Goal: Task Accomplishment & Management: Complete application form

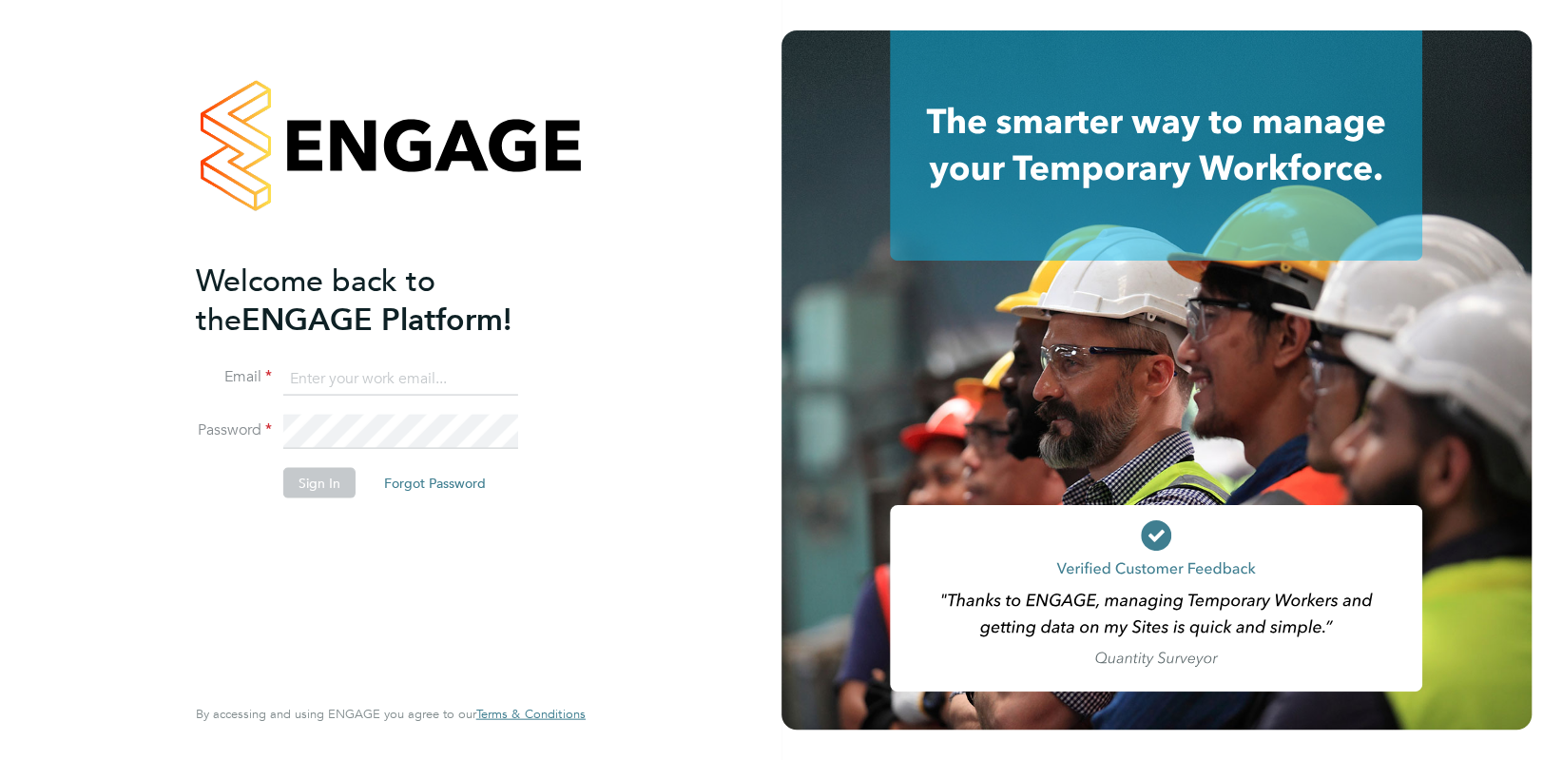
type input "william@slaatsrailplan.uk"
click at [326, 492] on button "Sign In" at bounding box center [319, 482] width 72 height 30
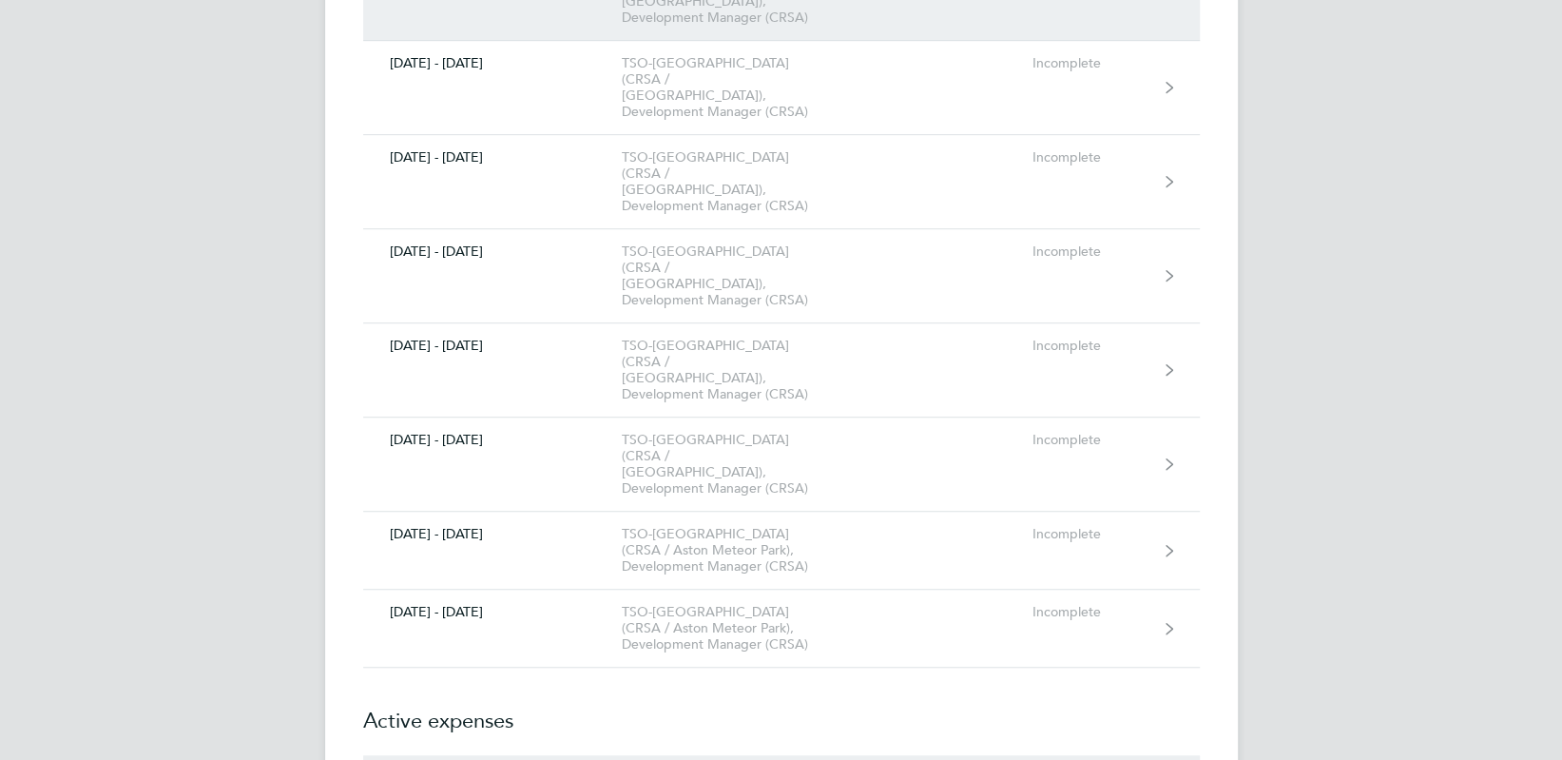
scroll to position [507, 0]
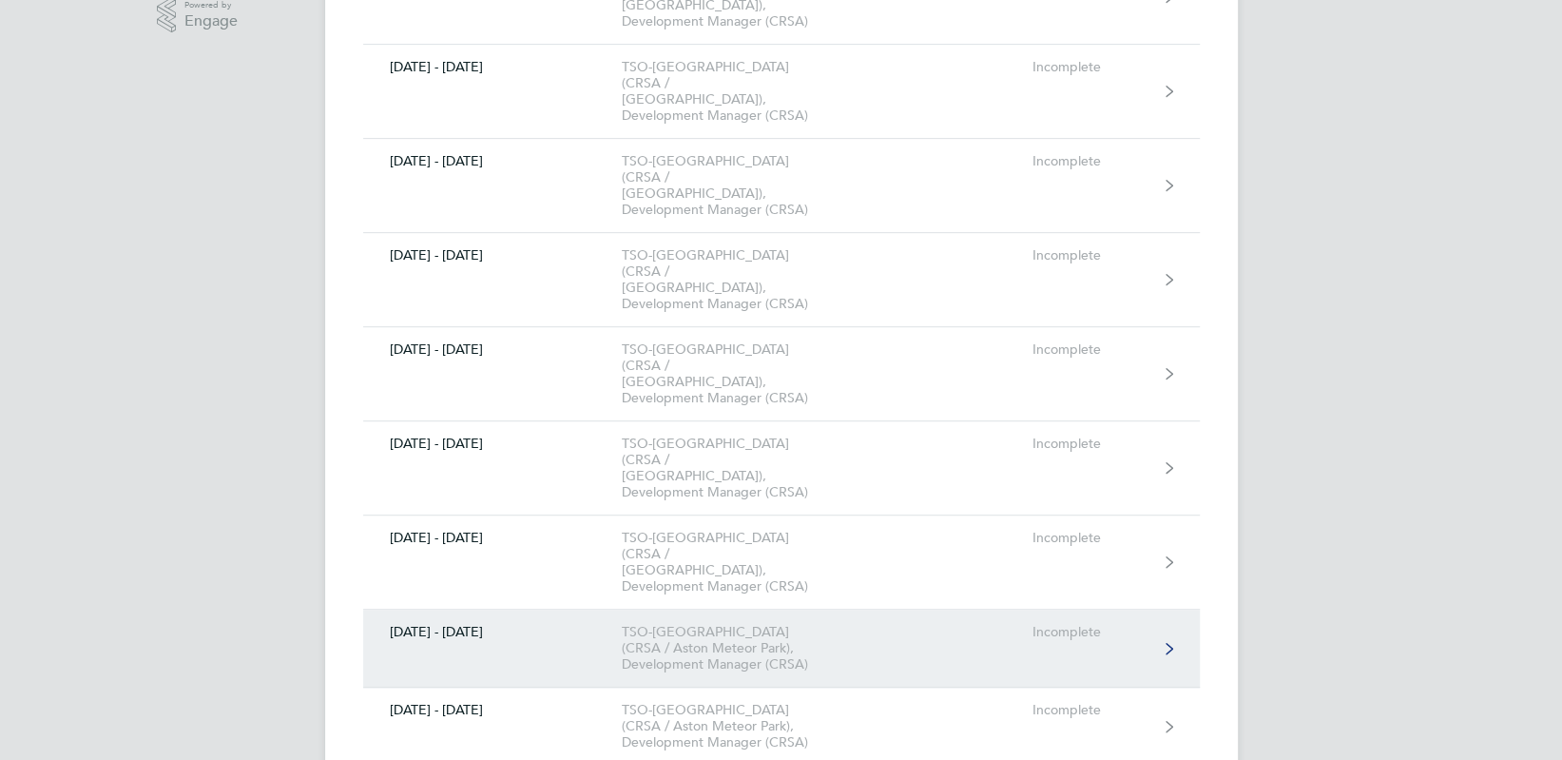
click at [518, 609] on link "[DATE] - [DATE] TSO-[GEOGRAPHIC_DATA] (CRSA / [GEOGRAPHIC_DATA]), Development M…" at bounding box center [781, 648] width 837 height 78
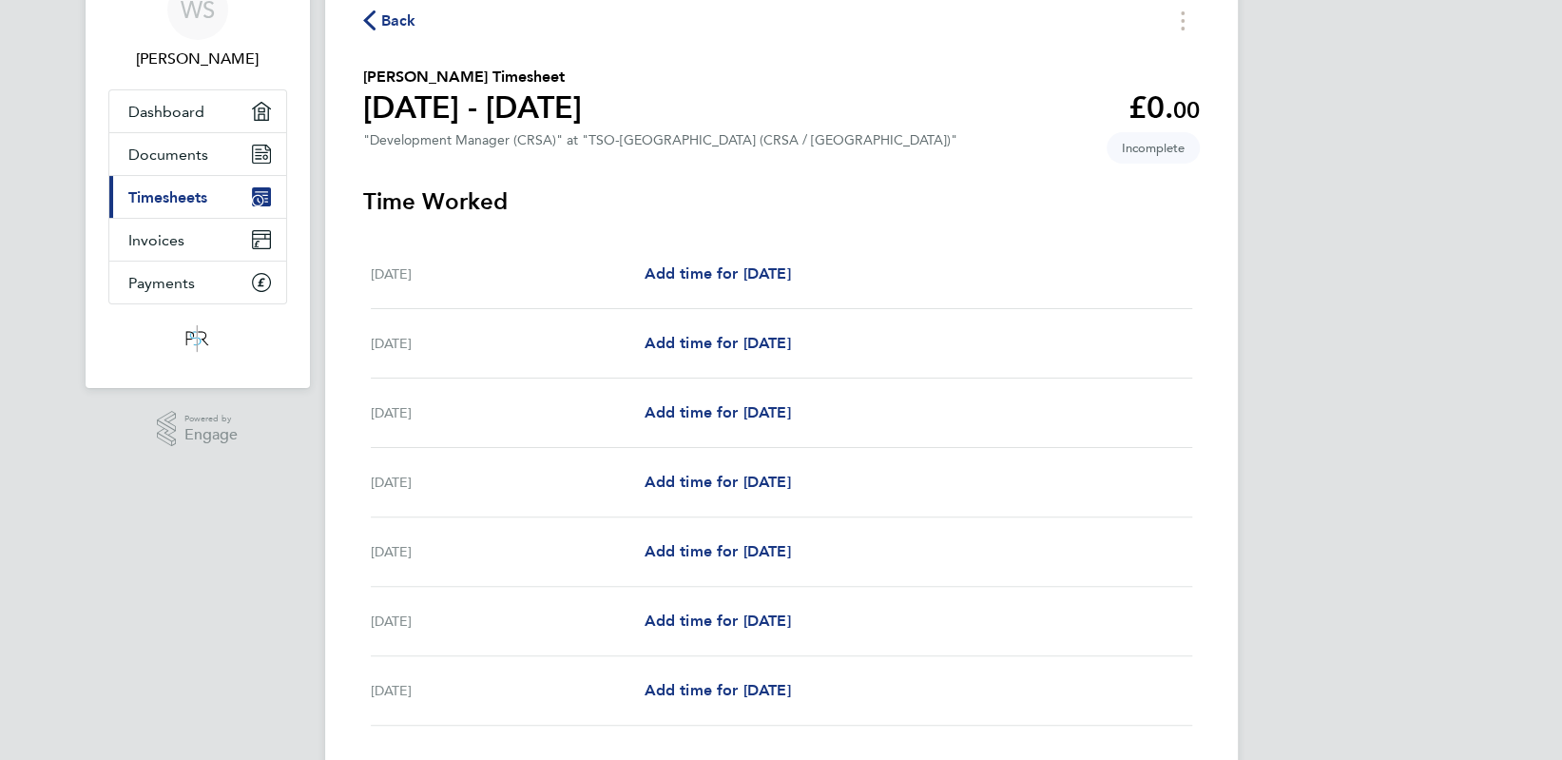
scroll to position [224, 0]
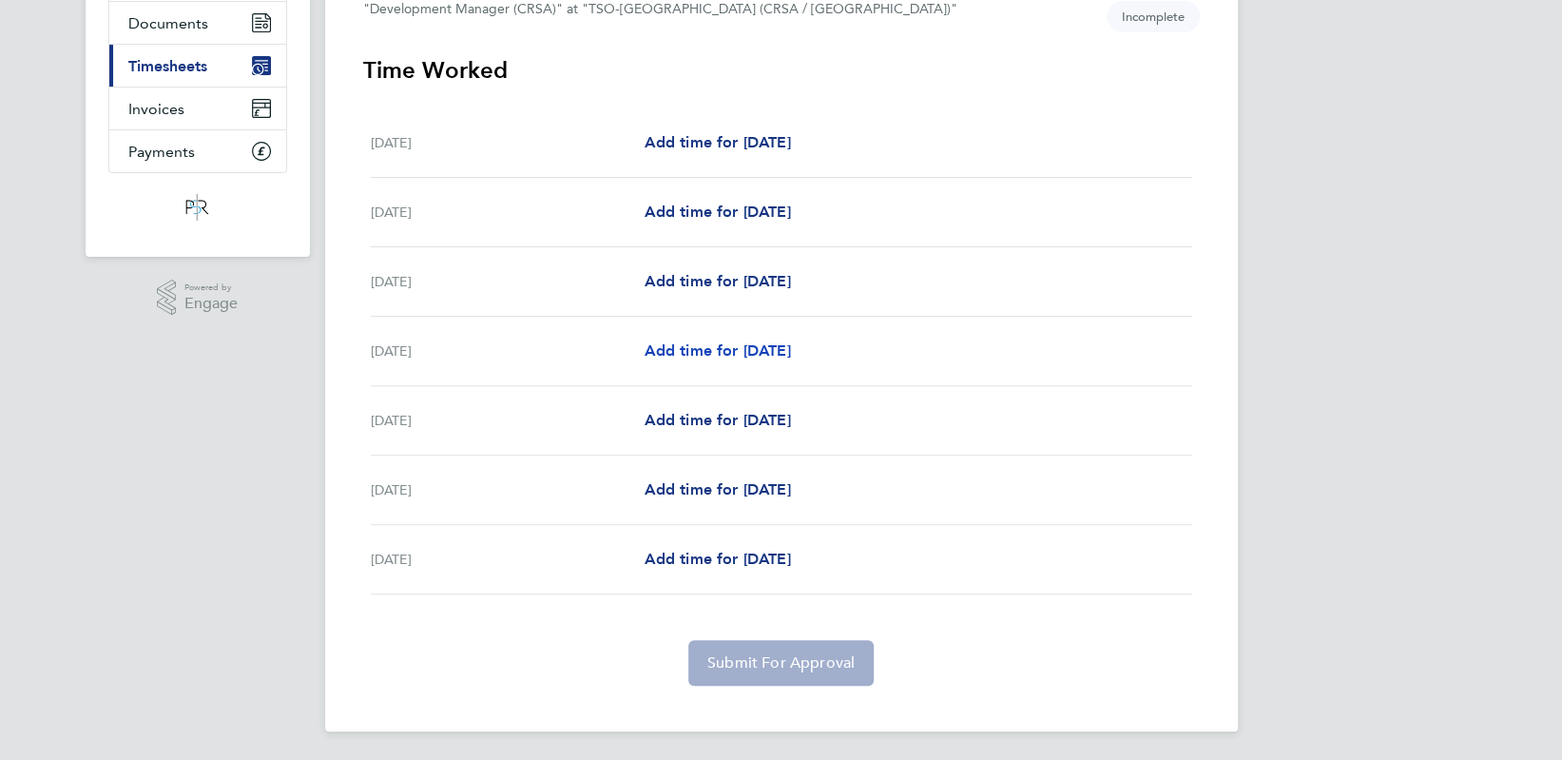
click at [710, 354] on span "Add time for [DATE]" at bounding box center [717, 350] width 146 height 18
select select "60"
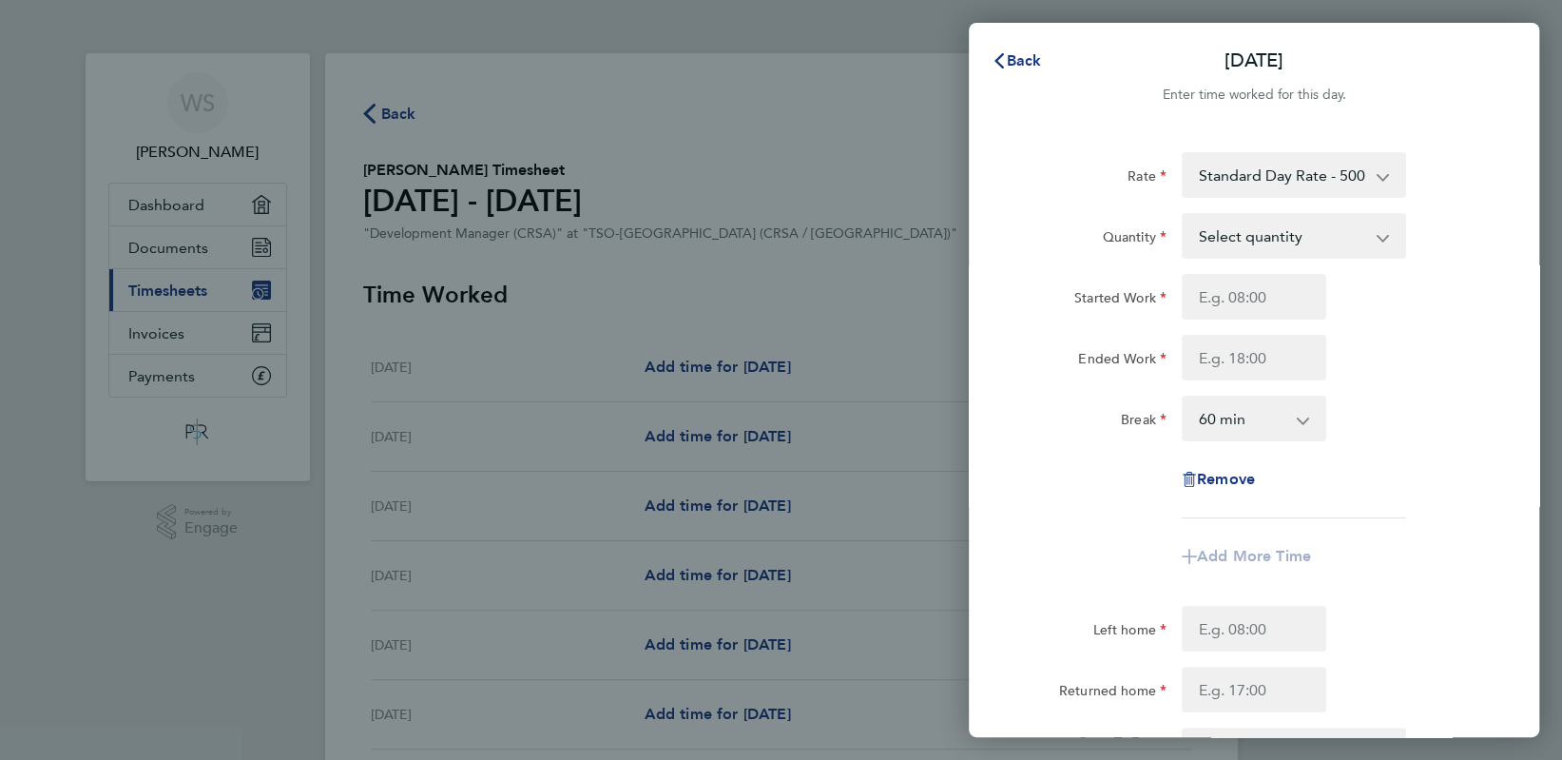
click at [1360, 235] on select "Select quantity 0.5 1" at bounding box center [1283, 236] width 198 height 42
select select "1"
click at [1184, 215] on select "Select quantity 0.5 1" at bounding box center [1283, 236] width 198 height 42
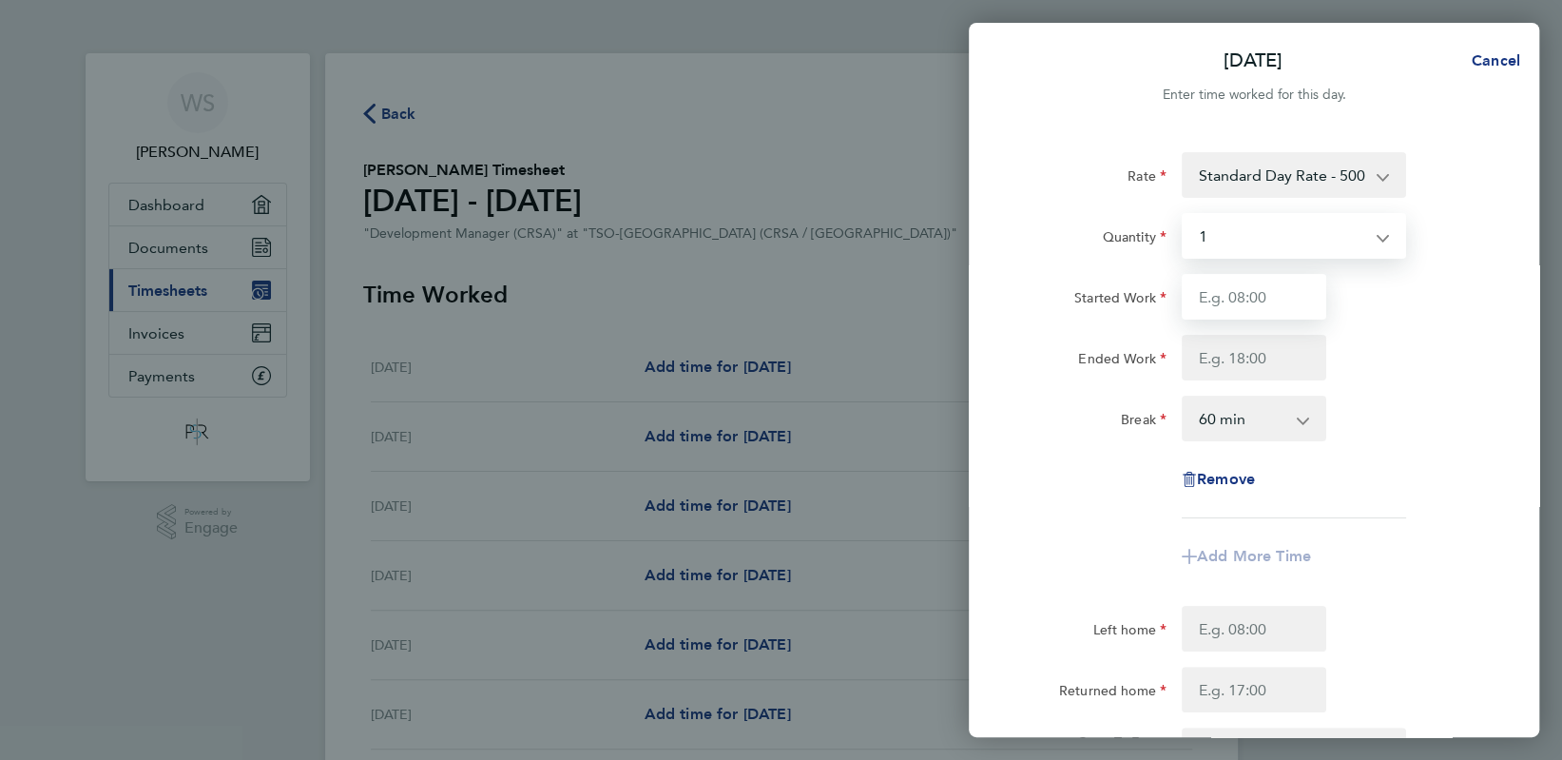
click at [1274, 309] on input "Started Work" at bounding box center [1254, 297] width 145 height 46
type input "08:00"
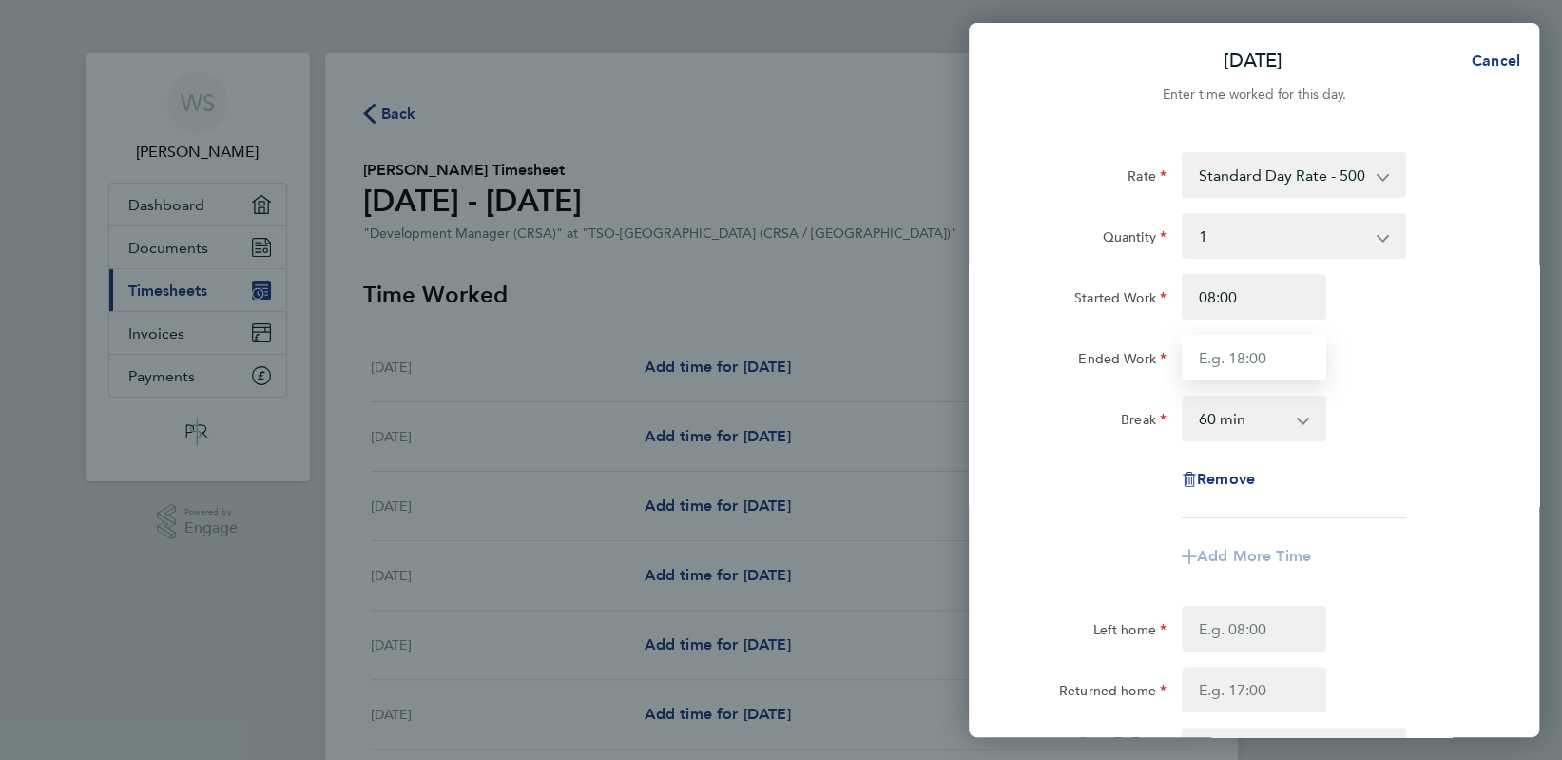
type input "18:00"
type input "07:30"
type input "18:30"
click at [1263, 428] on select "0 min 15 min 30 min 45 min 60 min 75 min 90 min" at bounding box center [1243, 418] width 118 height 42
select select "0"
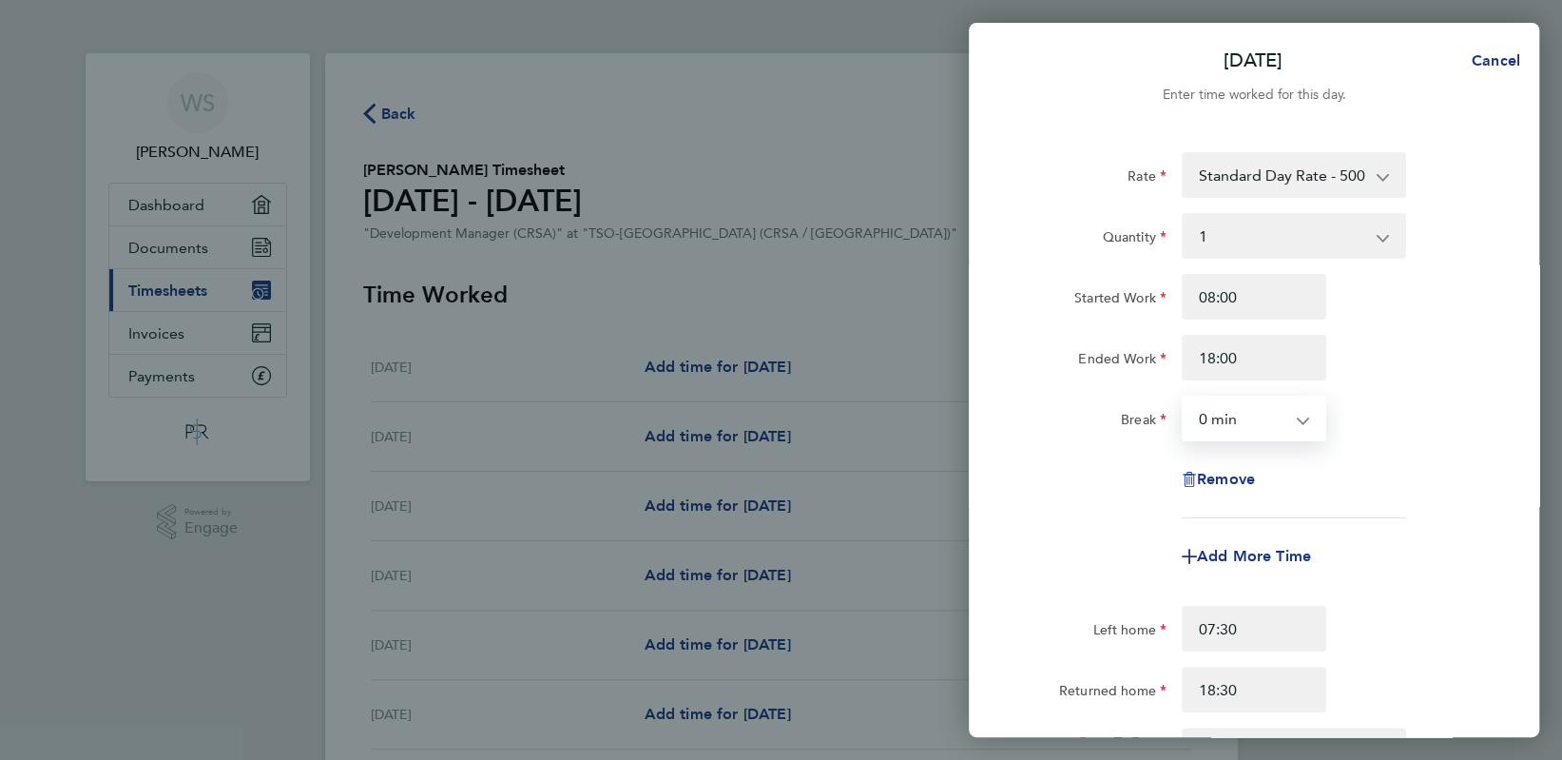
click at [1184, 397] on select "0 min 15 min 30 min 45 min 60 min 75 min 90 min" at bounding box center [1243, 418] width 118 height 42
click at [1430, 464] on div "Remove" at bounding box center [1254, 479] width 479 height 46
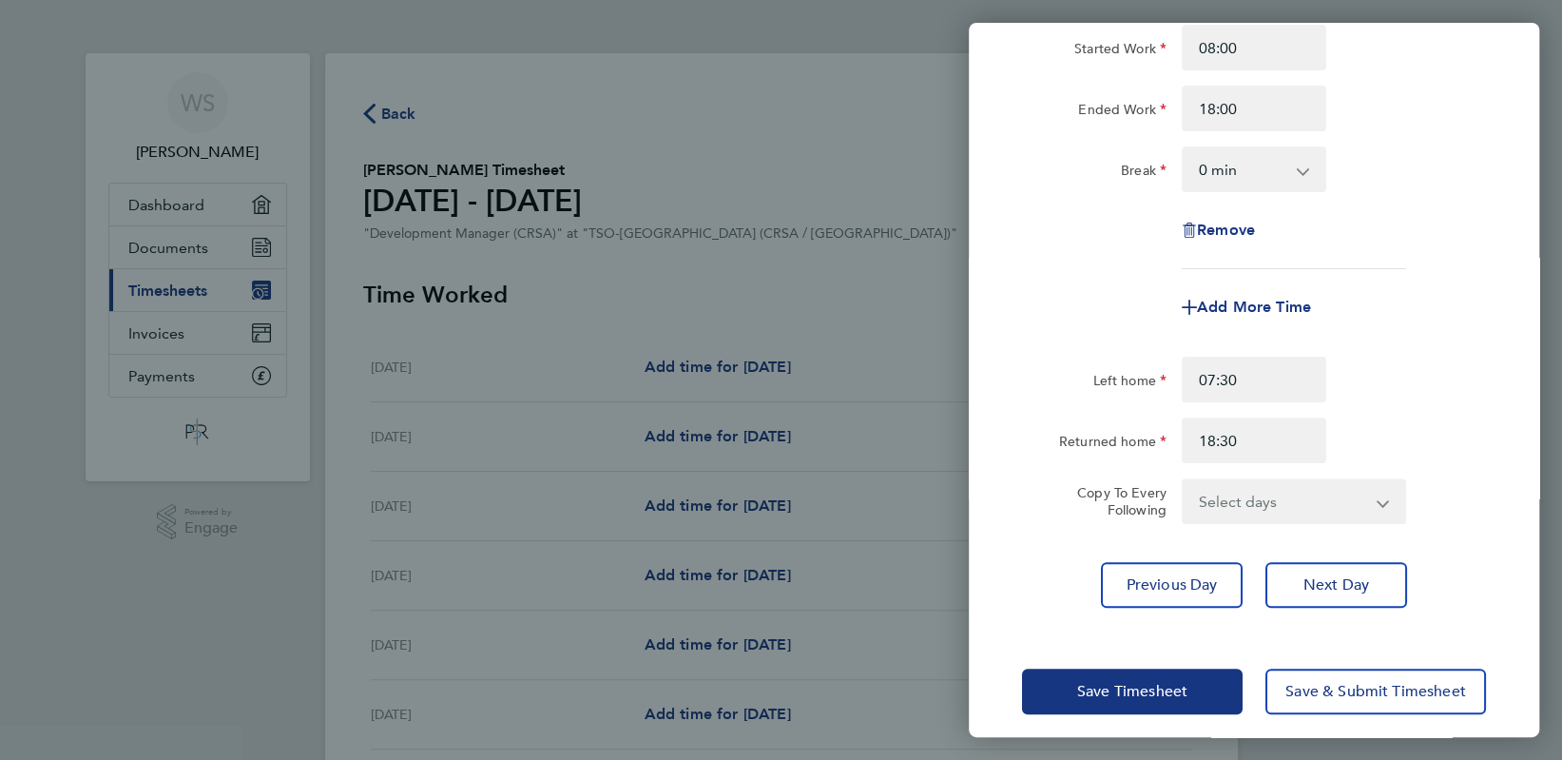
scroll to position [253, 0]
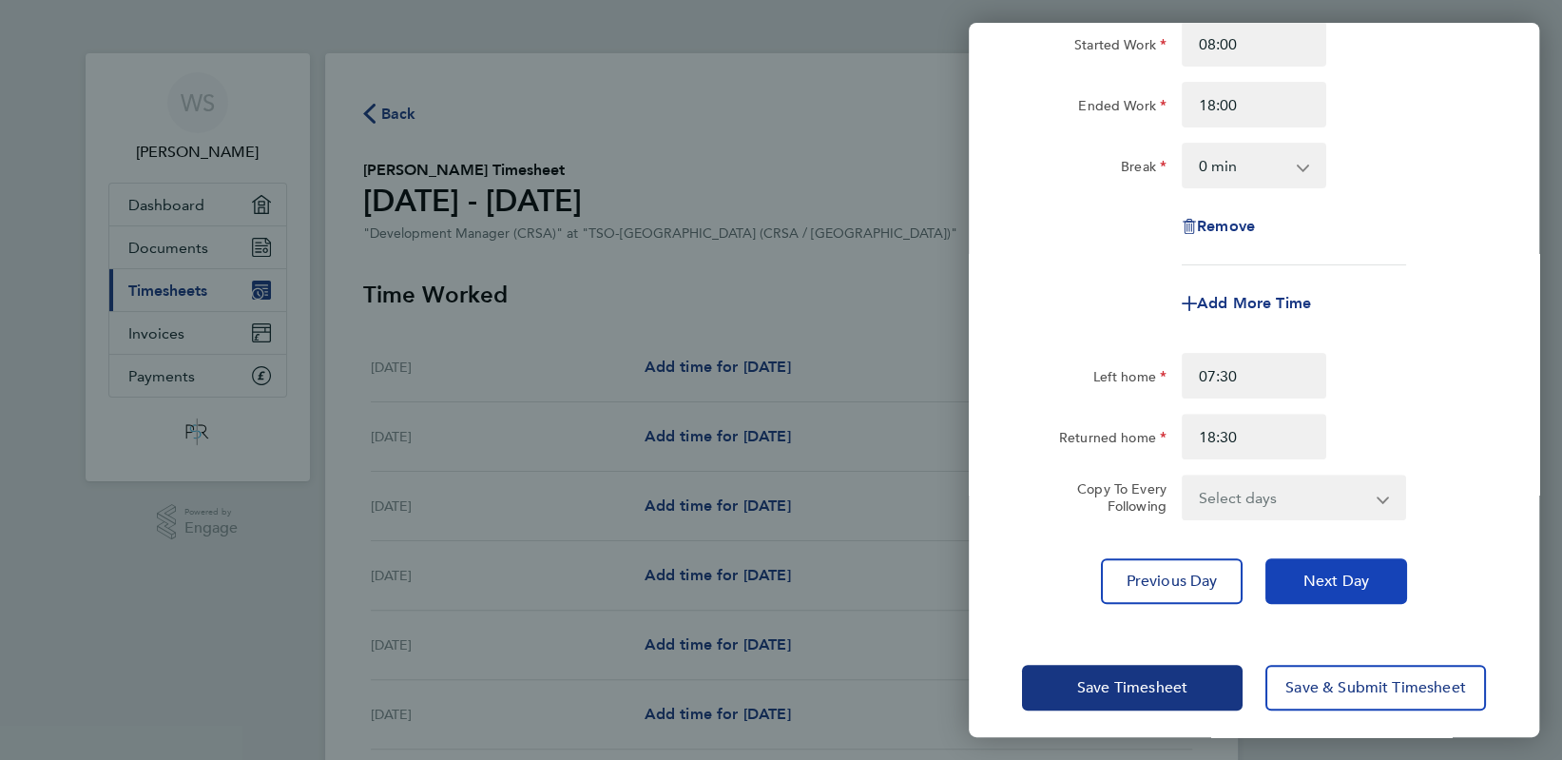
click at [1349, 583] on span "Next Day" at bounding box center [1337, 580] width 66 height 19
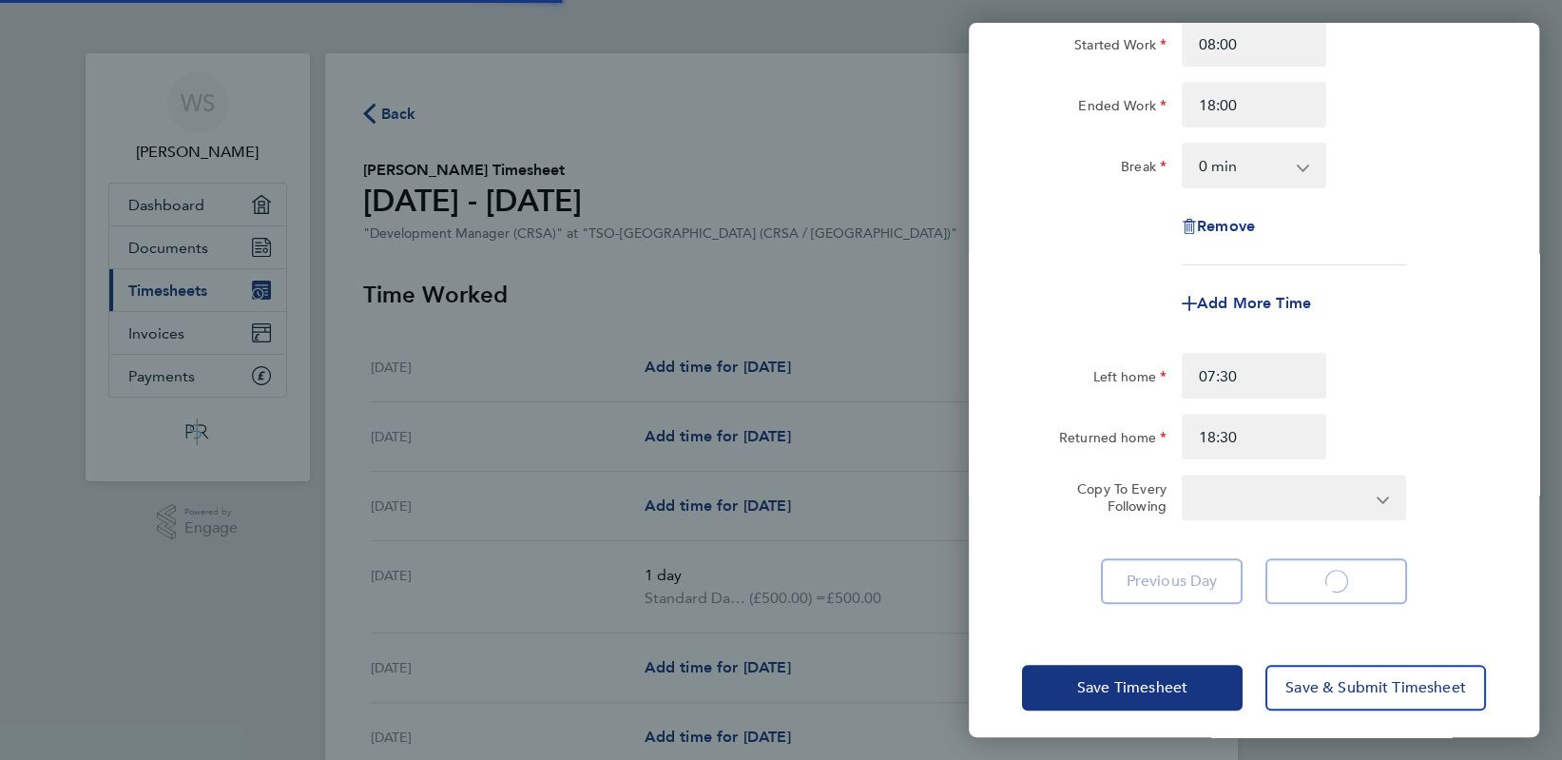
select select "60"
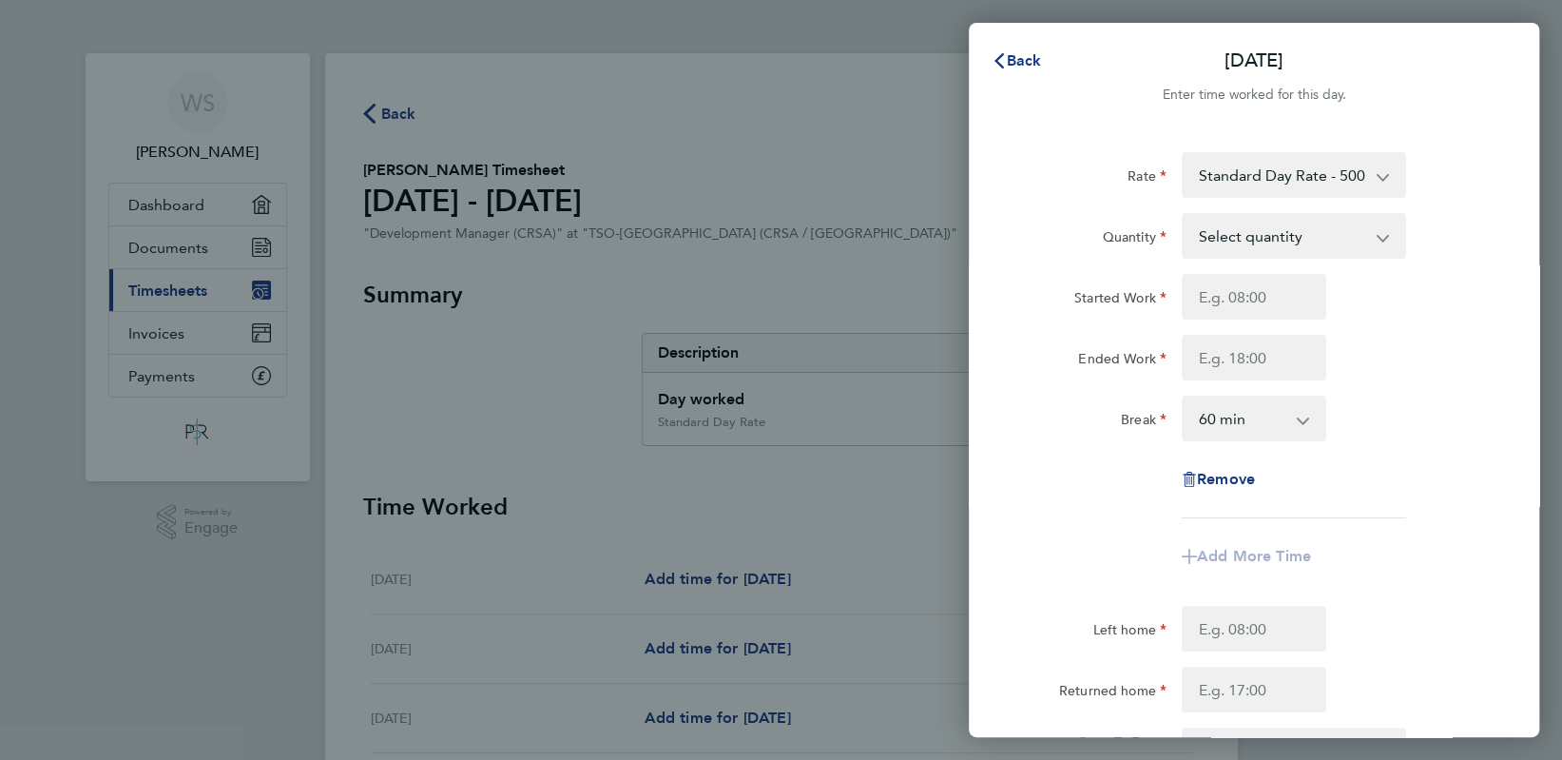
click at [1352, 243] on select "Select quantity 0.5 1" at bounding box center [1283, 236] width 198 height 42
select select "1"
click at [1184, 215] on select "Select quantity 0.5 1" at bounding box center [1283, 236] width 198 height 42
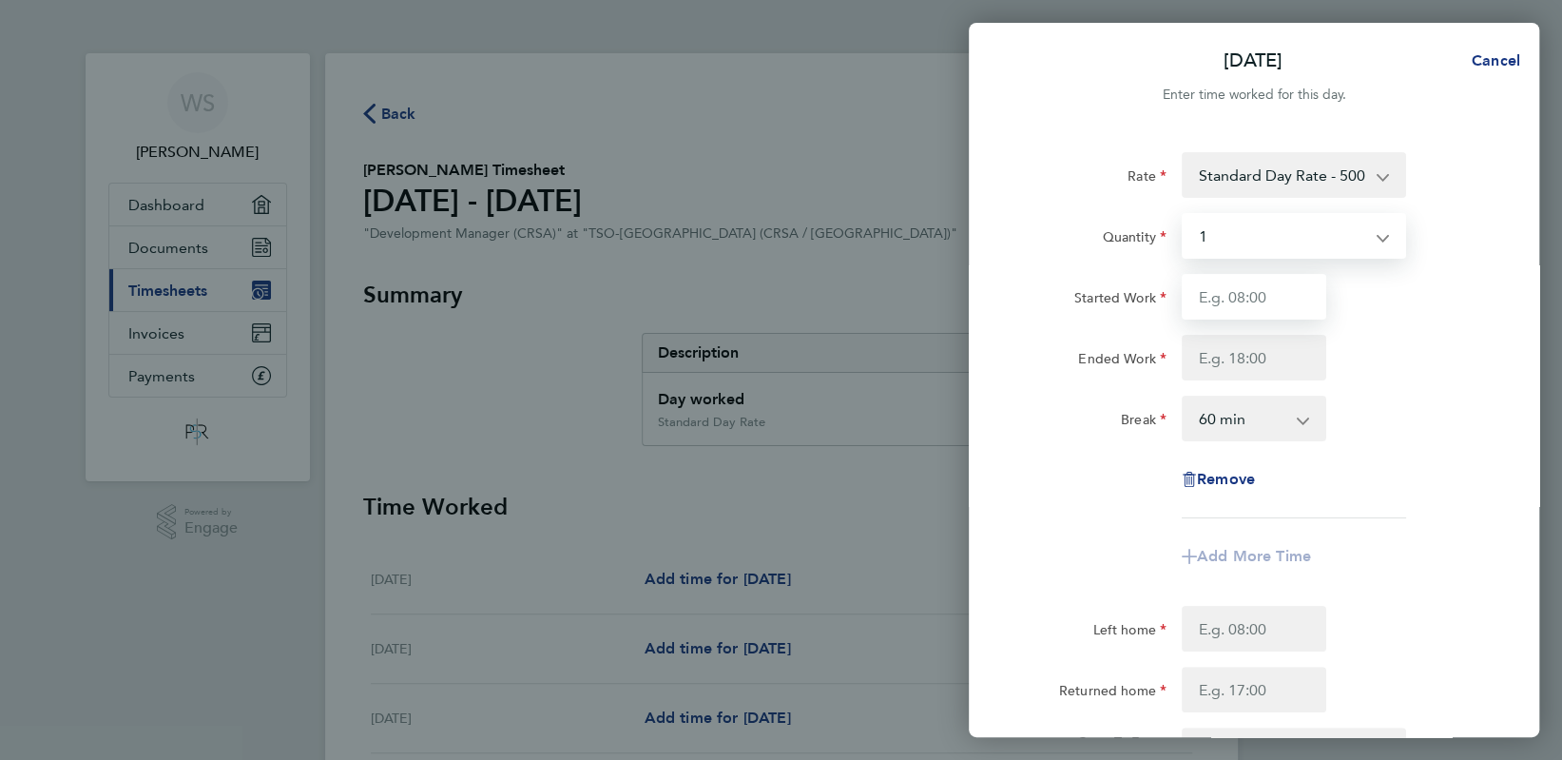
click at [1309, 289] on input "Started Work" at bounding box center [1254, 297] width 145 height 46
type input "08:00"
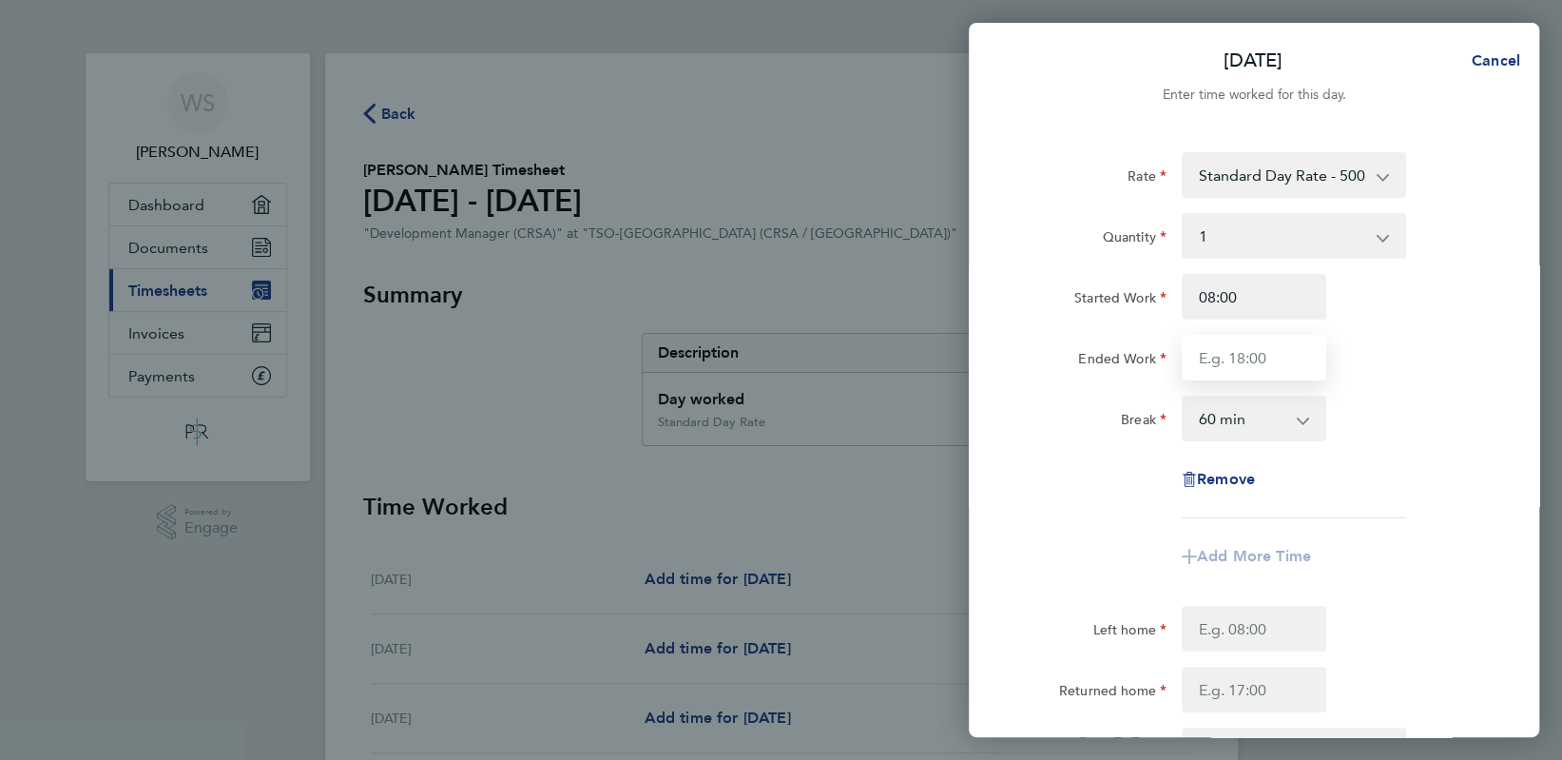
type input "18:00"
type input "07:30"
type input "18:30"
click at [1275, 419] on select "0 min 15 min 30 min 45 min 60 min 75 min 90 min" at bounding box center [1243, 418] width 118 height 42
select select "0"
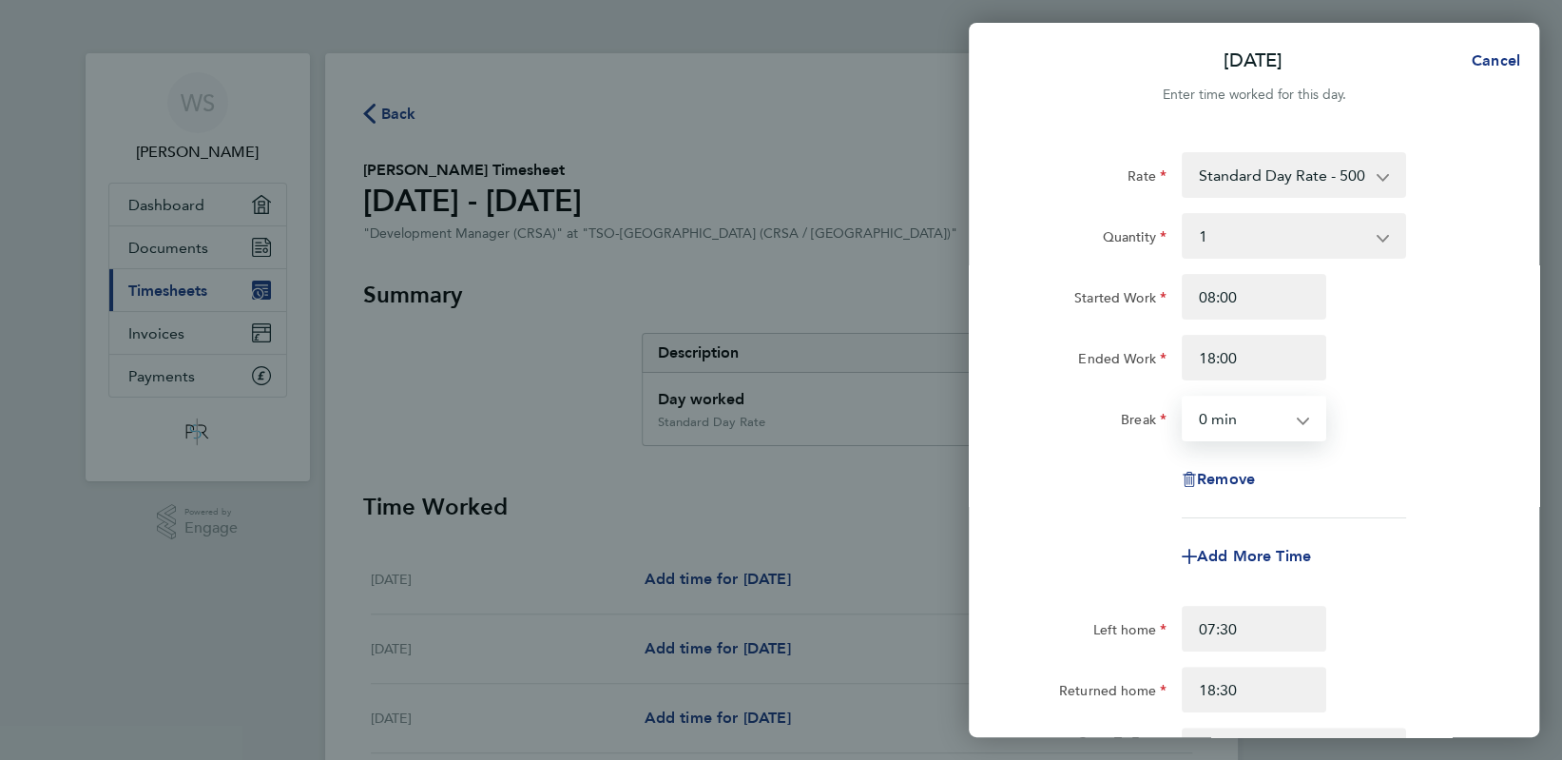
click at [1184, 397] on select "0 min 15 min 30 min 45 min 60 min 75 min 90 min" at bounding box center [1243, 418] width 118 height 42
click at [1456, 456] on div "Remove" at bounding box center [1254, 479] width 479 height 46
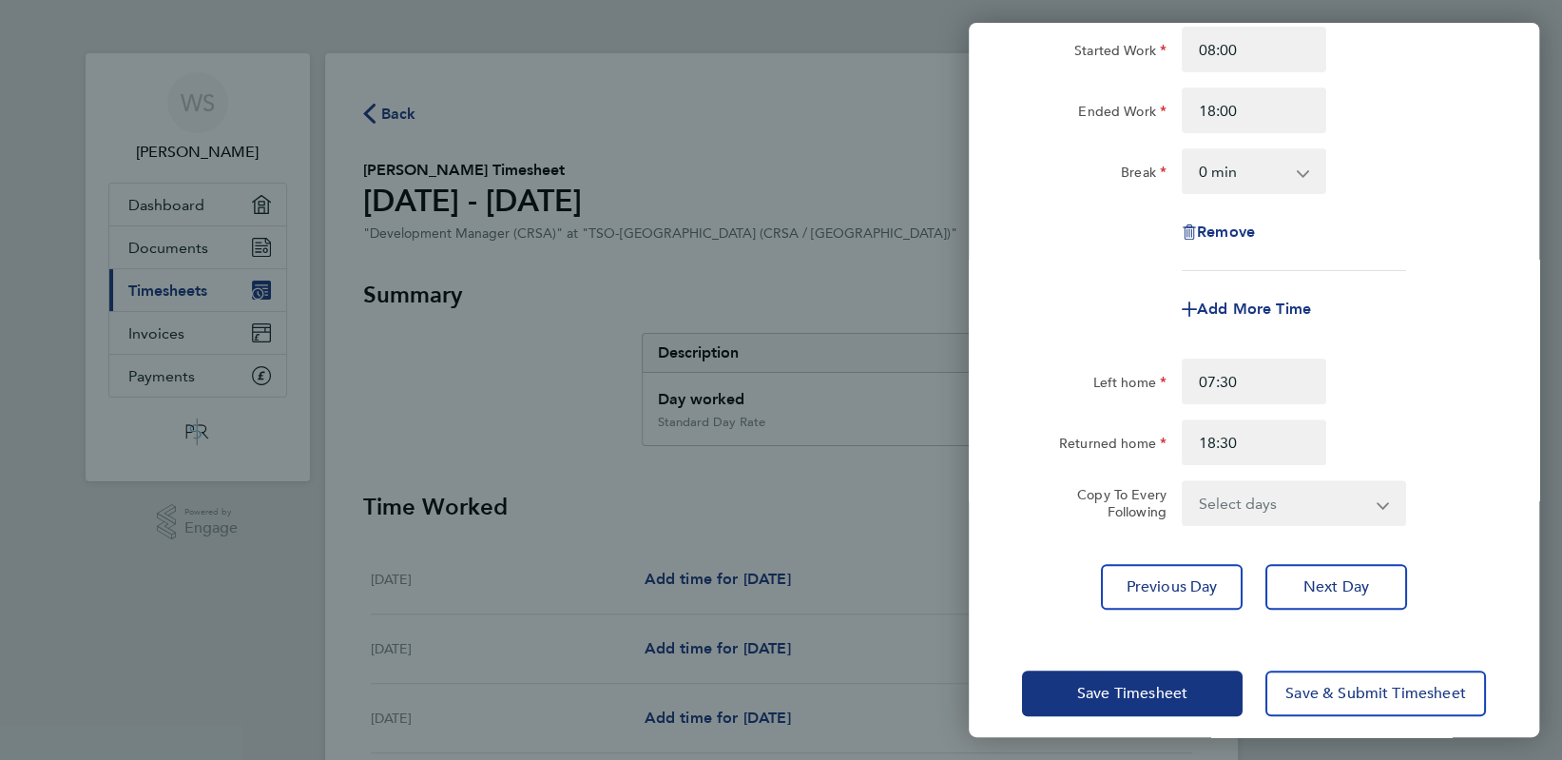
scroll to position [253, 0]
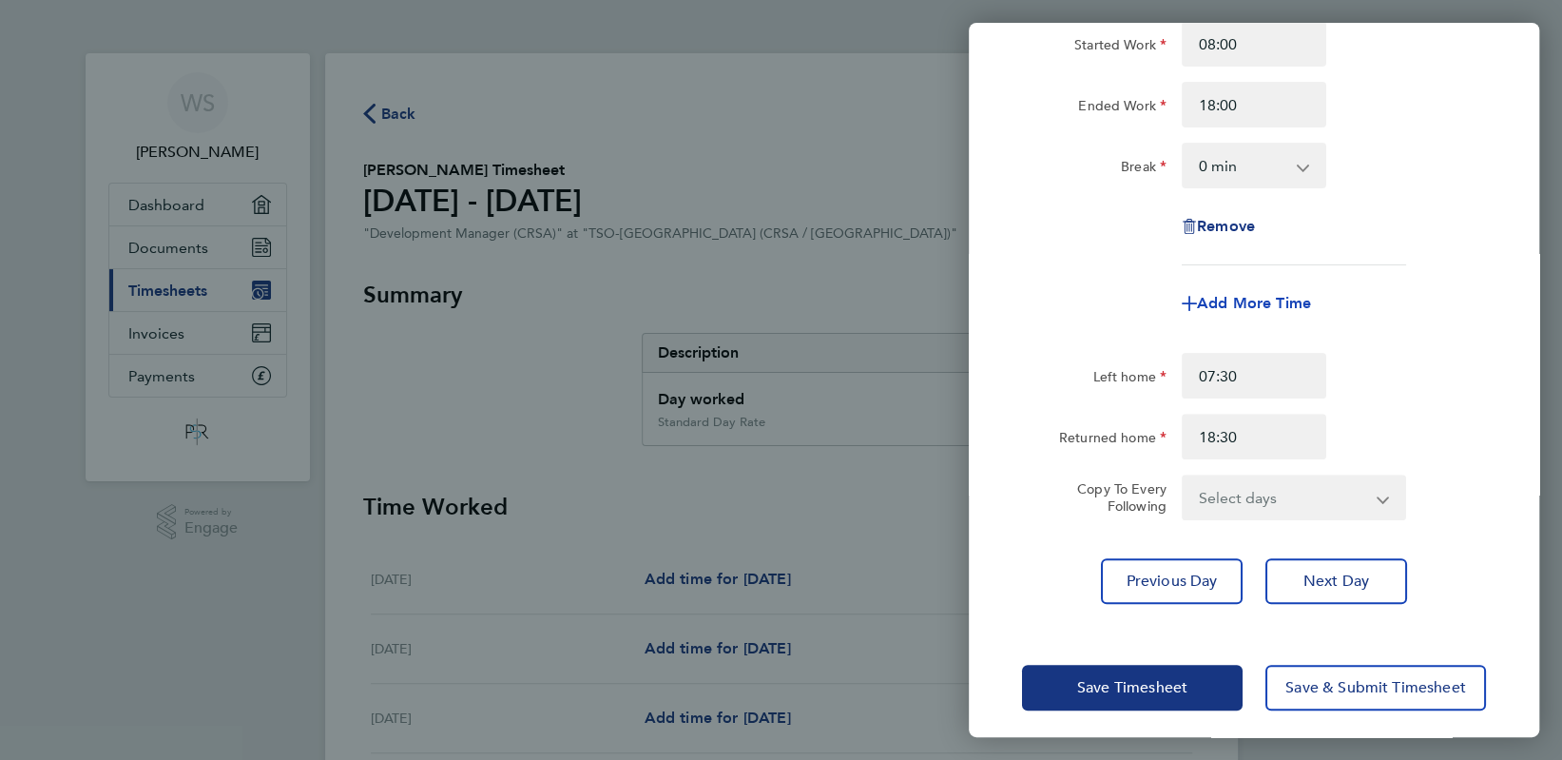
click at [1271, 300] on span "Add More Time" at bounding box center [1254, 303] width 114 height 18
select select "null"
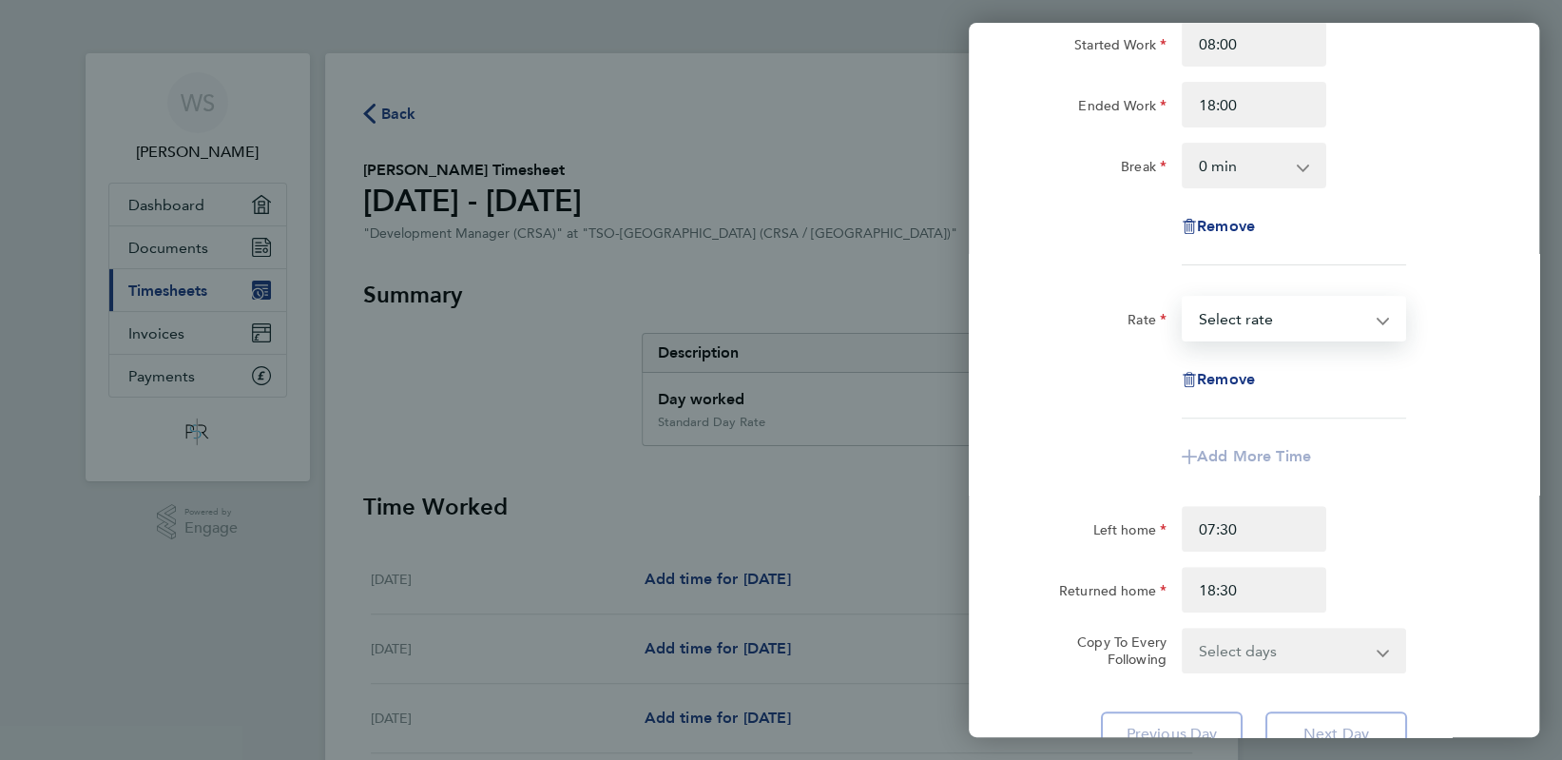
click at [1343, 327] on select "Project: 182907 - MCJ Reinstatement Project: 188682 - FCC Project: 182484 - Cop…" at bounding box center [1283, 319] width 198 height 42
select select "60"
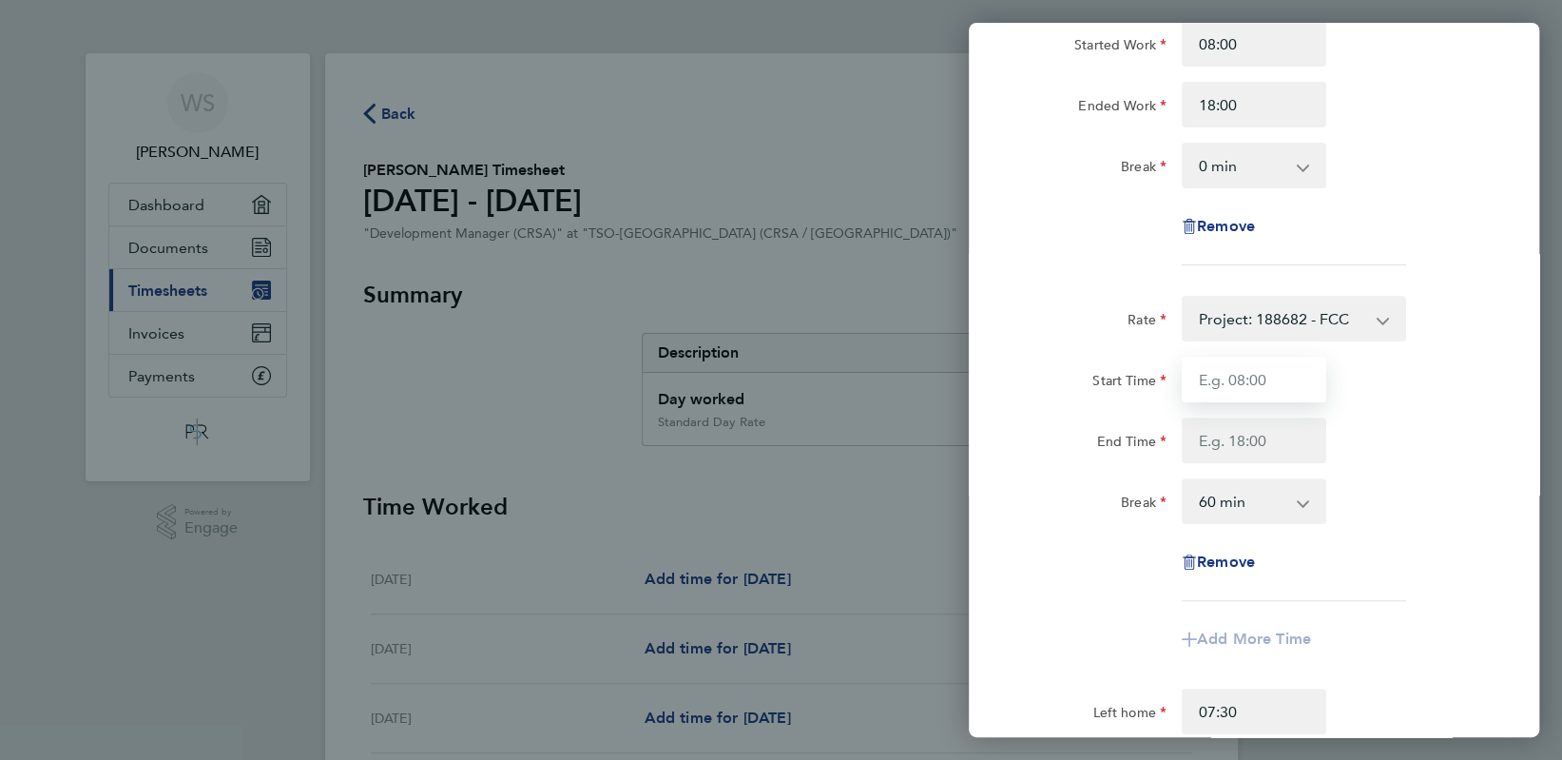
click at [1291, 386] on input "Start Time" at bounding box center [1254, 380] width 145 height 46
click at [1495, 354] on div "Rate Standard Day Rate - 500.00 Project: 182907 - MCJ Reinstatement Project: 18…" at bounding box center [1254, 419] width 570 height 1086
click at [1317, 377] on input "Start Time" at bounding box center [1254, 380] width 145 height 46
type input "08:00"
type input "18:00"
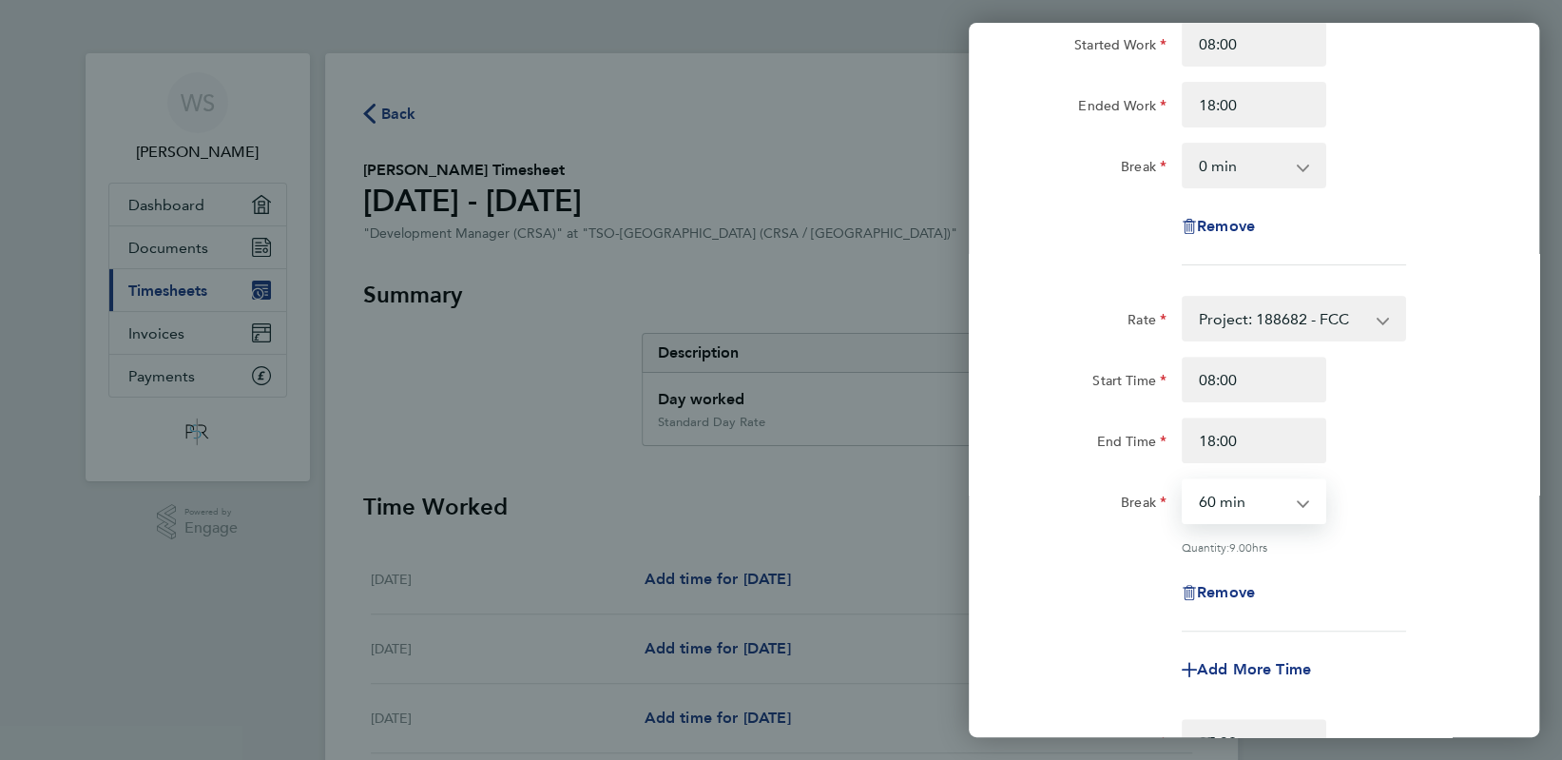
click at [1285, 506] on select "0 min 15 min 30 min 45 min 60 min 75 min 90 min" at bounding box center [1243, 501] width 118 height 42
select select "0"
click at [1184, 480] on select "0 min 15 min 30 min 45 min 60 min 75 min 90 min" at bounding box center [1243, 501] width 118 height 42
click at [1425, 498] on div "Break 0 min 15 min 30 min 45 min 60 min 75 min 90 min" at bounding box center [1254, 501] width 479 height 46
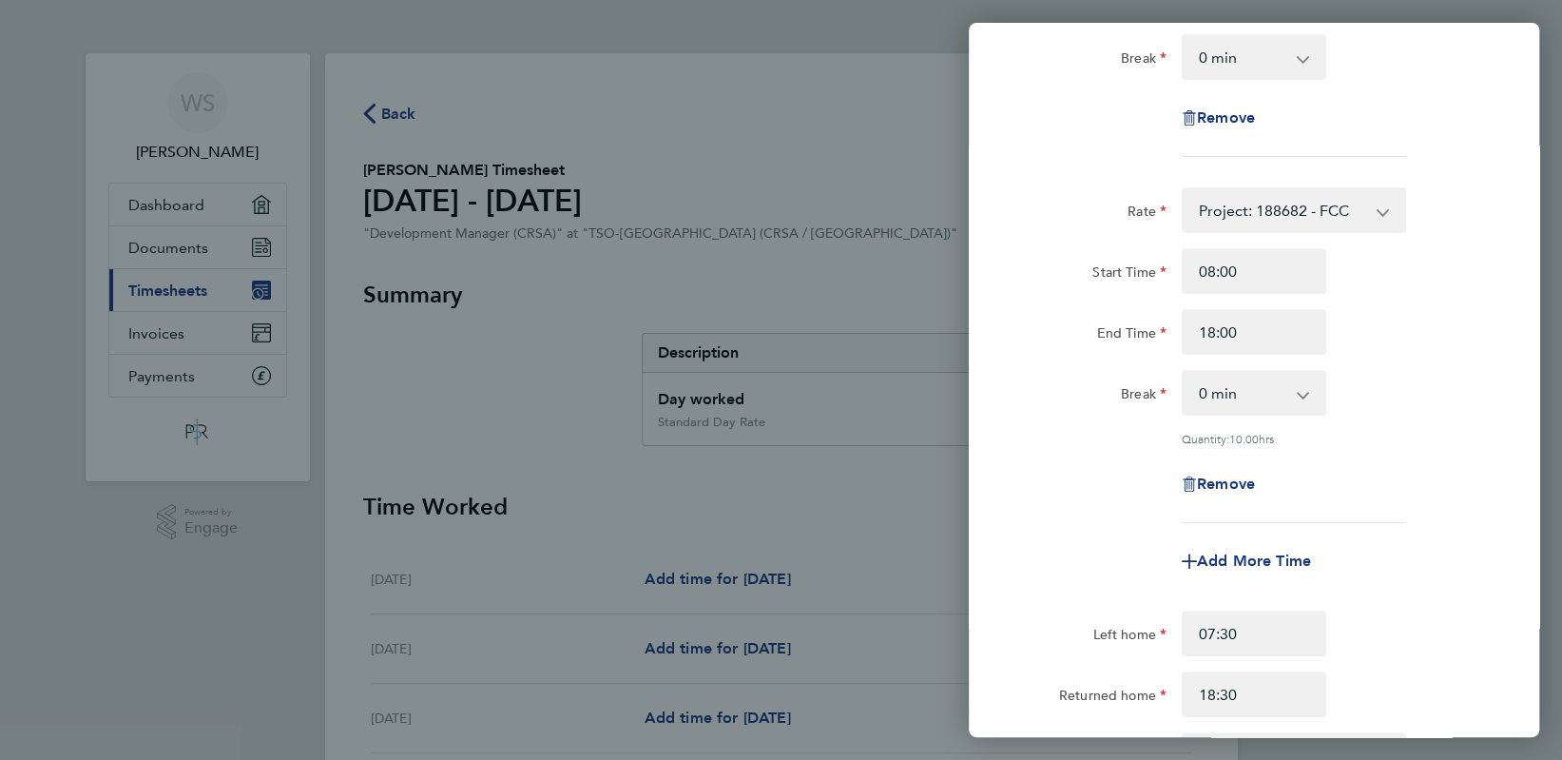
scroll to position [507, 0]
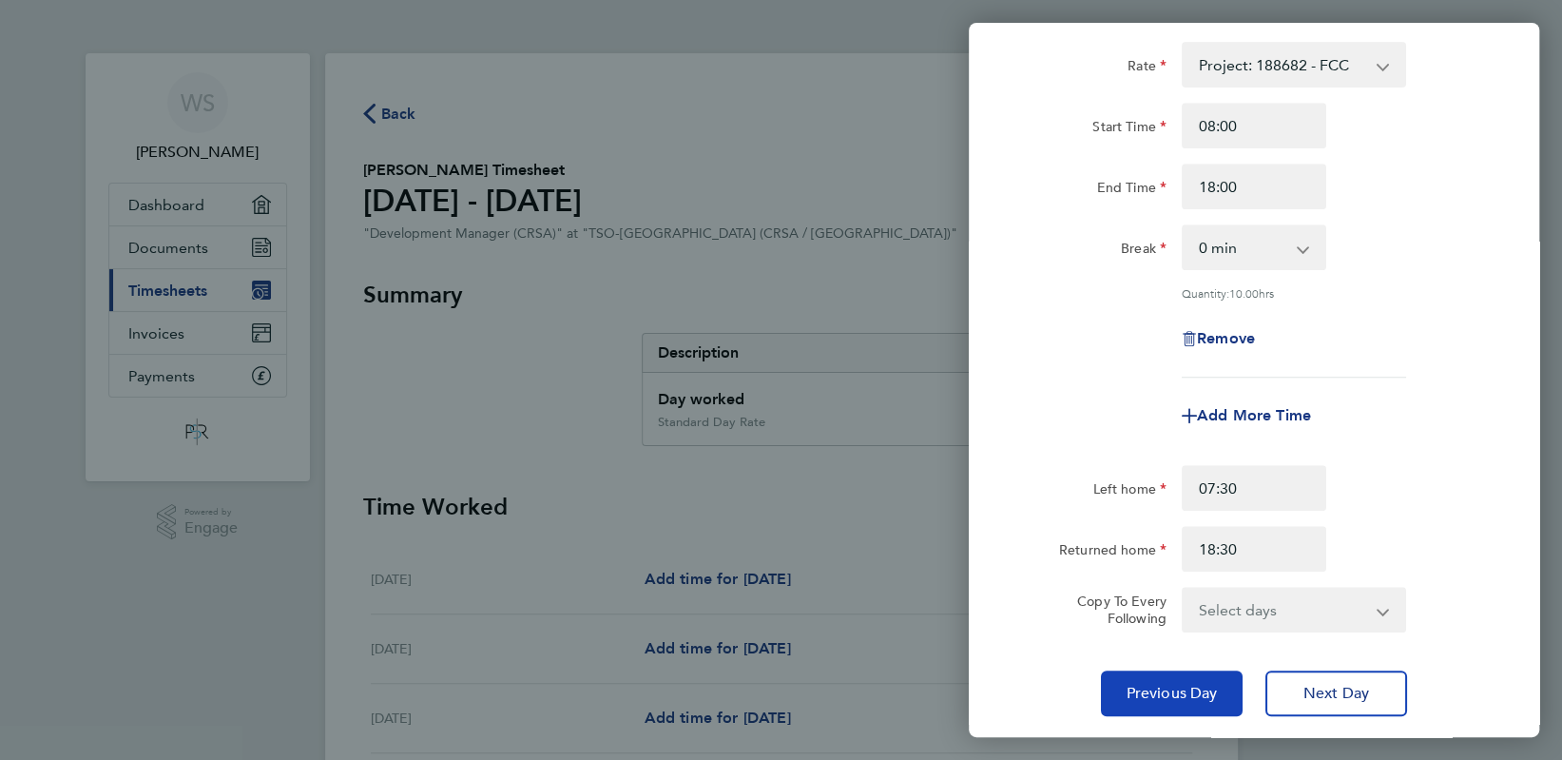
click at [1154, 690] on span "Previous Day" at bounding box center [1172, 693] width 91 height 19
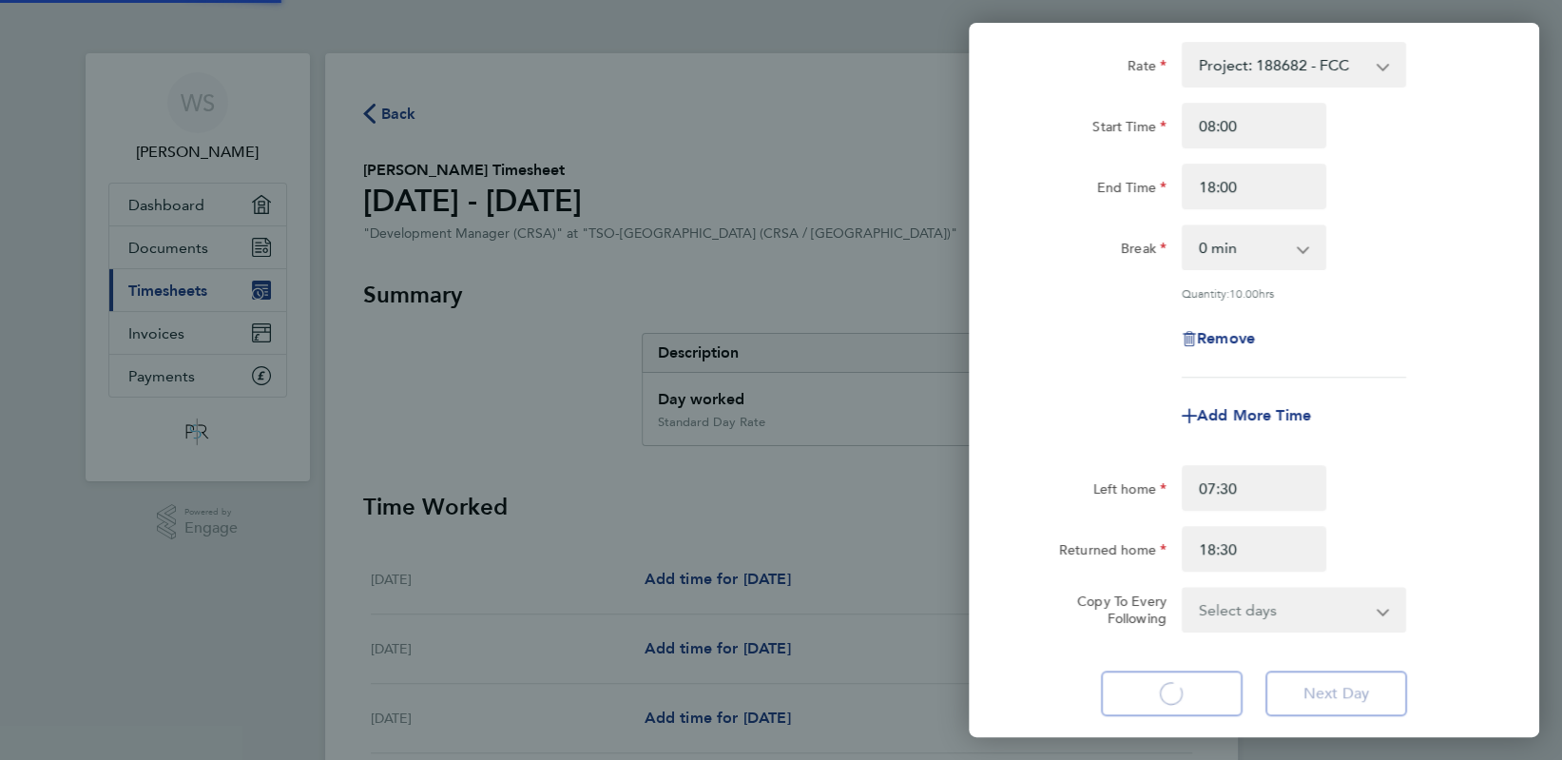
select select "1"
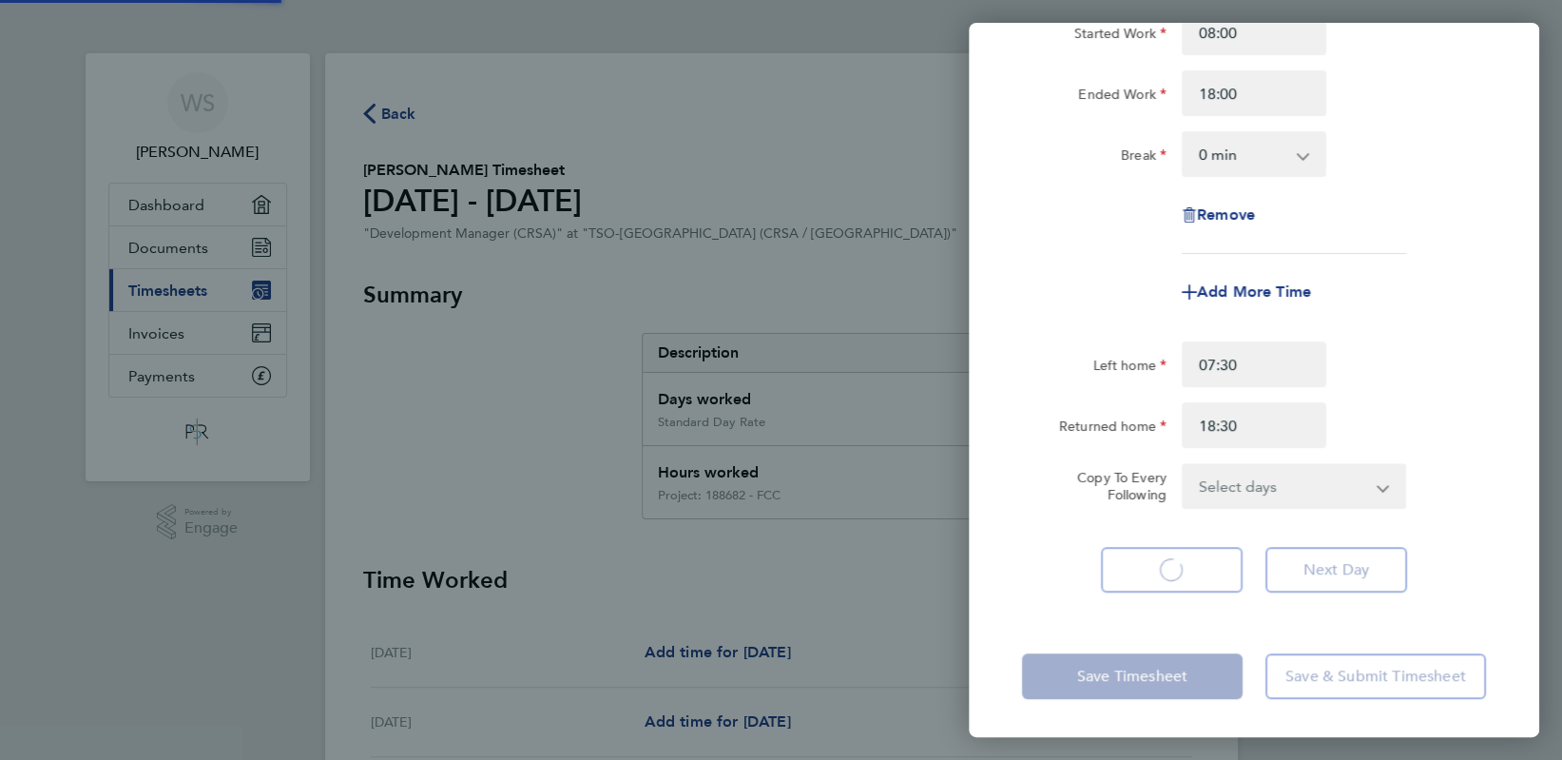
scroll to position [263, 0]
select select "1"
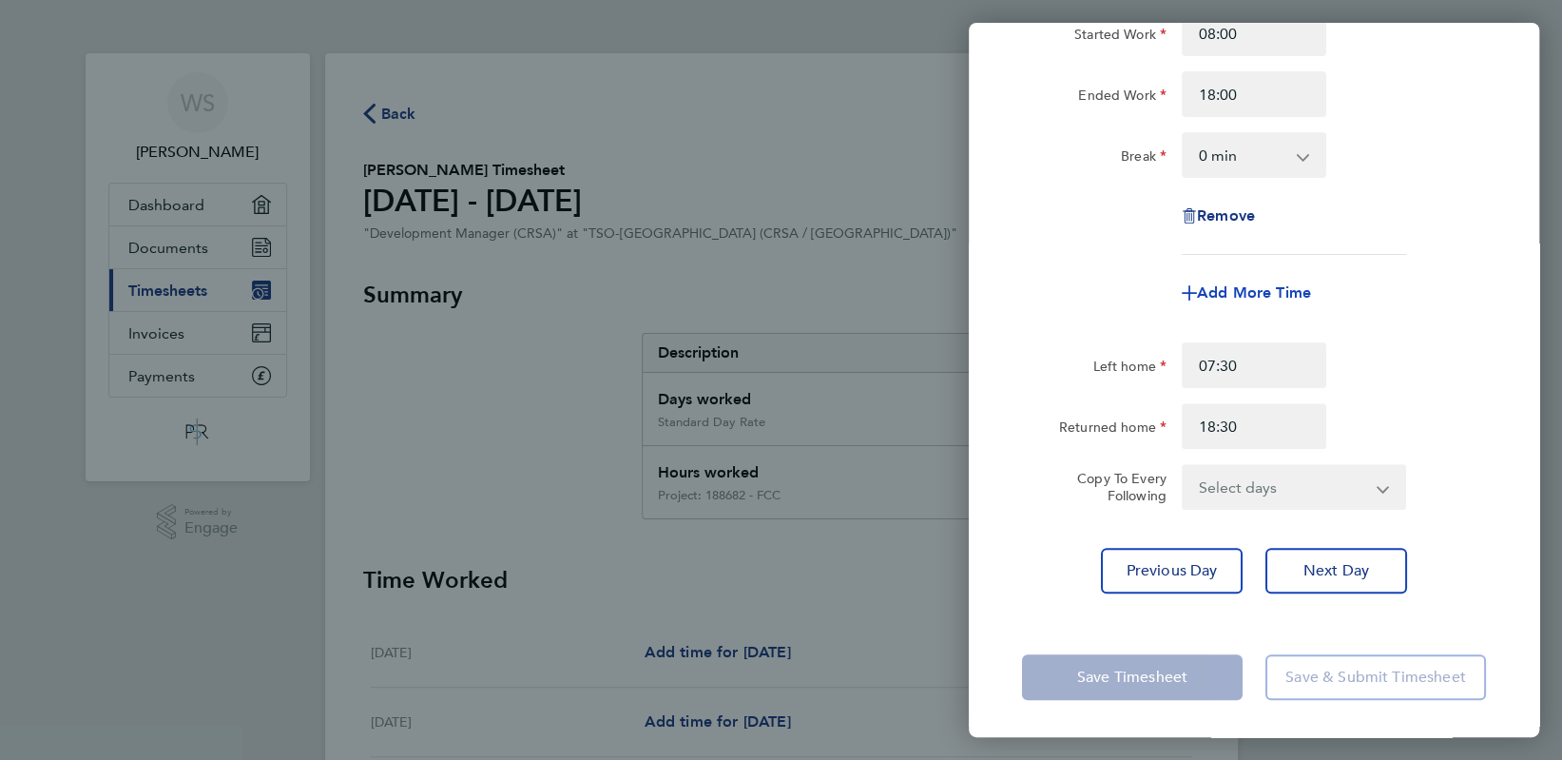
click at [1271, 288] on span "Add More Time" at bounding box center [1254, 292] width 114 height 18
select select "null"
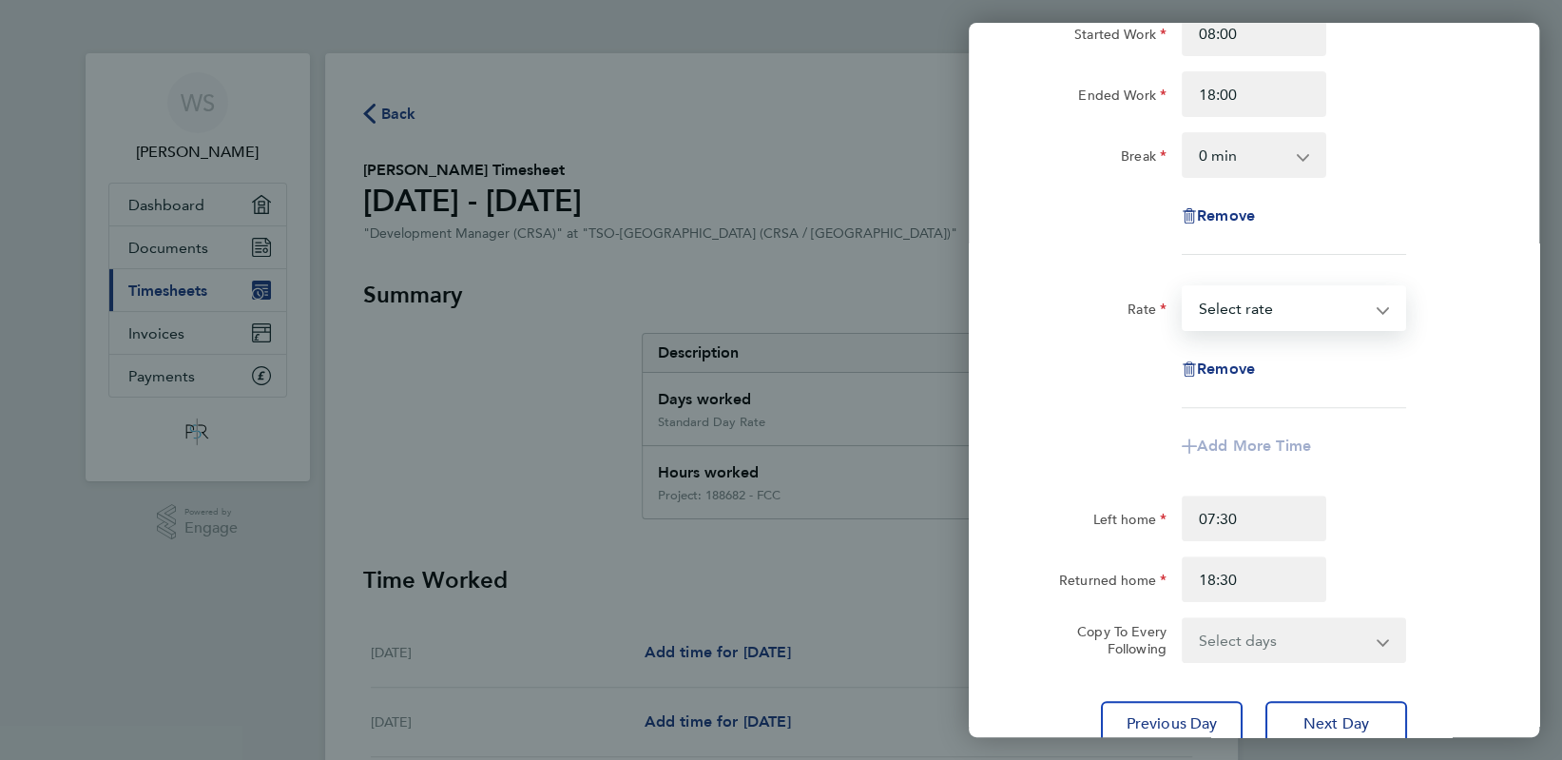
click at [1375, 312] on select "Project: 182907 - MCJ Reinstatement Project: 188682 - FCC Project: 182484 - Cop…" at bounding box center [1283, 308] width 198 height 42
select select "60"
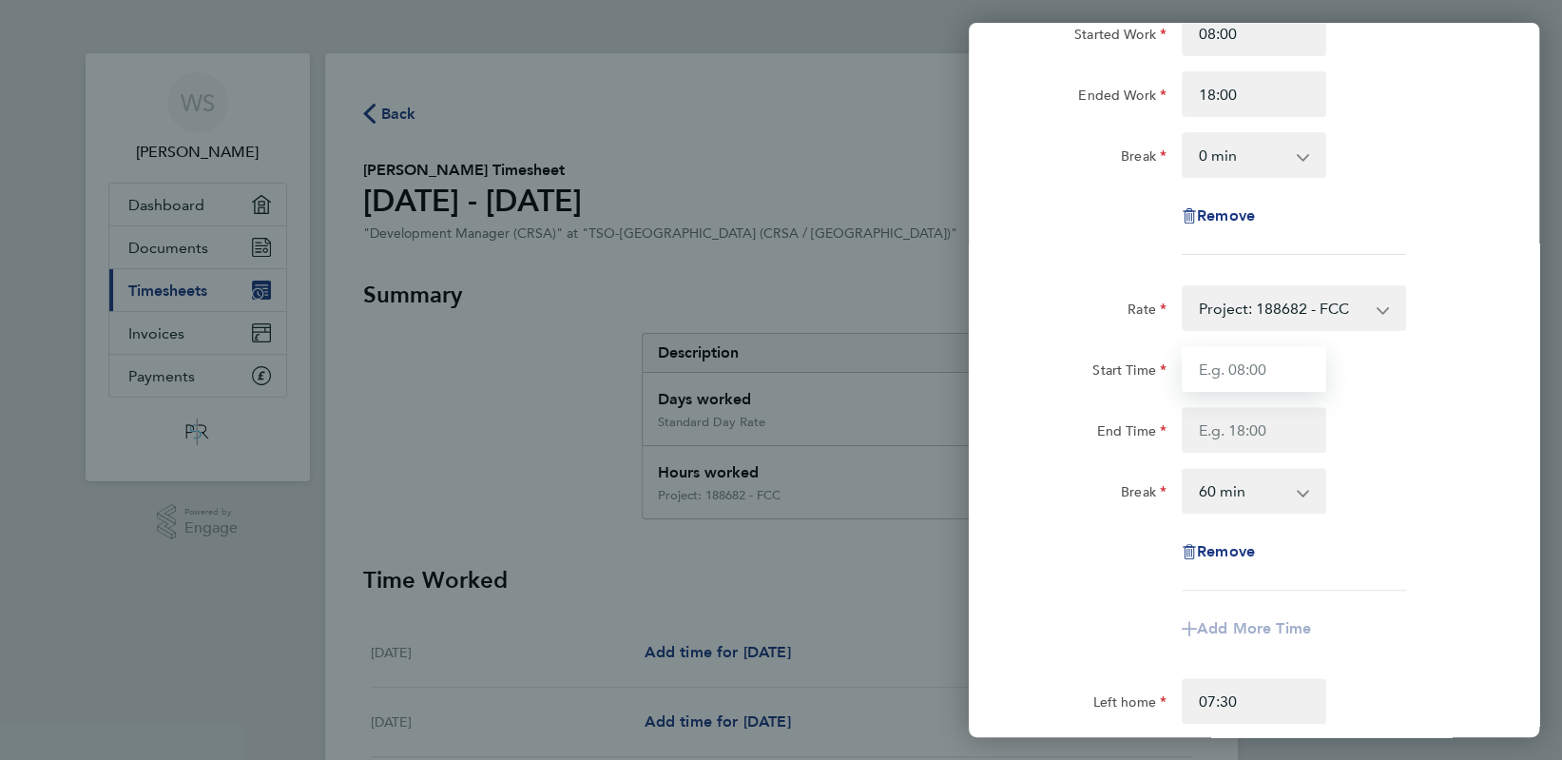
click at [1298, 360] on input "Start Time" at bounding box center [1254, 369] width 145 height 46
type input "08:00"
type input "18:00"
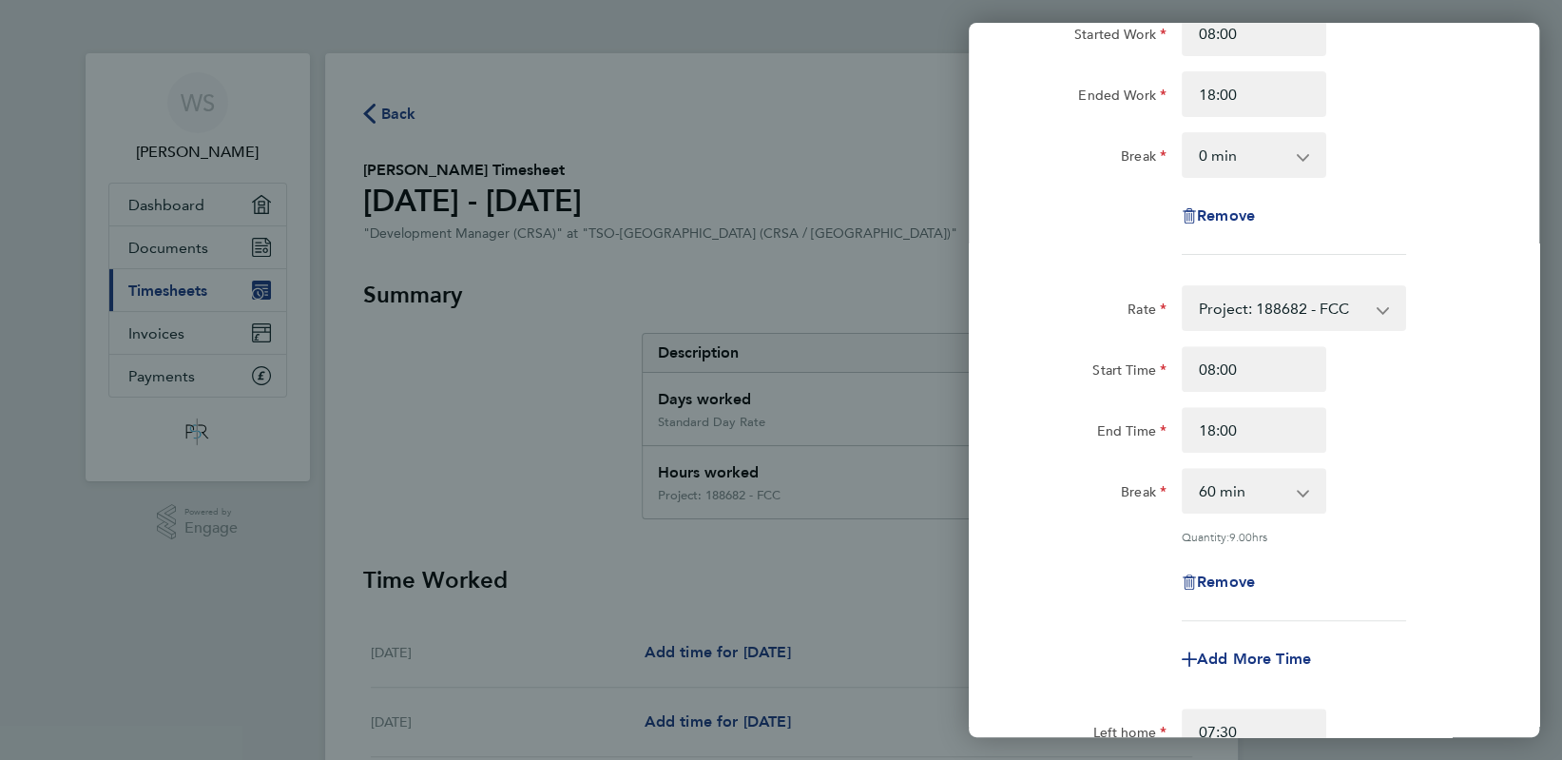
click at [1278, 484] on select "0 min 15 min 30 min 45 min 60 min 75 min 90 min" at bounding box center [1243, 491] width 118 height 42
select select "0"
click at [1184, 470] on select "0 min 15 min 30 min 45 min 60 min 75 min 90 min" at bounding box center [1243, 491] width 118 height 42
click at [1485, 516] on div "Rate Standard Day Rate - 500.00 Project: 182907 - MCJ Reinstatement Project: 18…" at bounding box center [1254, 424] width 570 height 1116
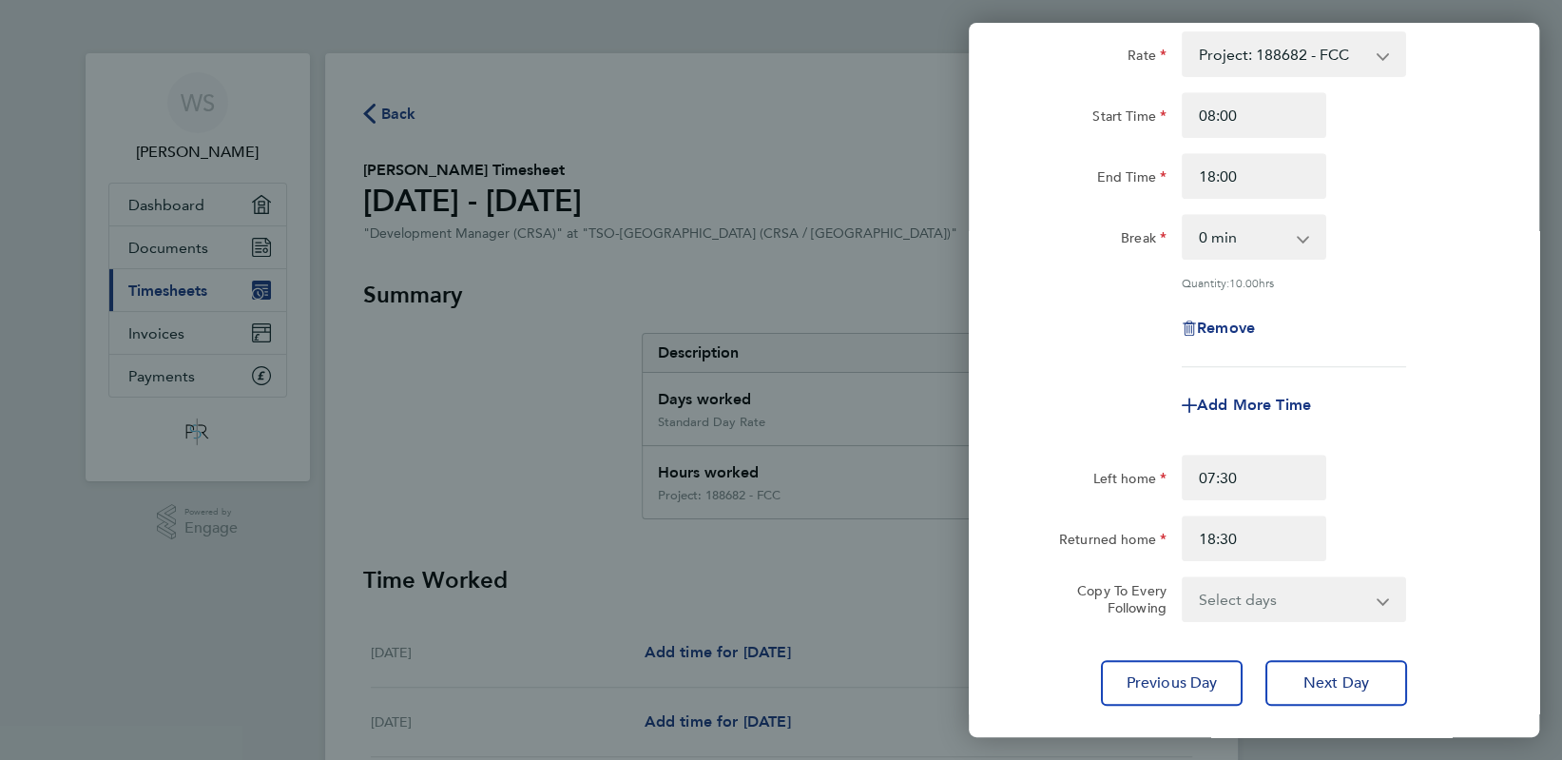
scroll to position [628, 0]
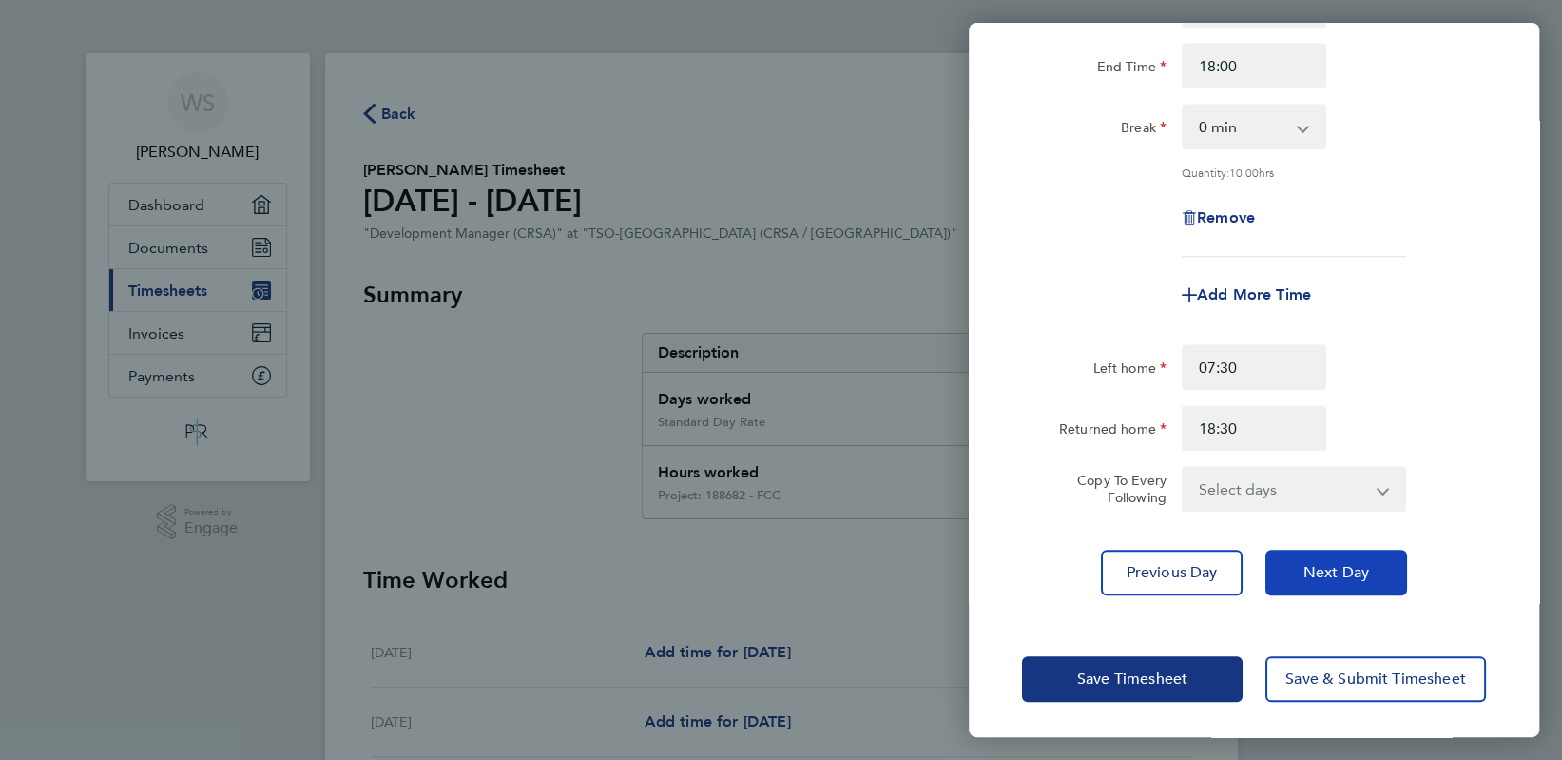
click at [1370, 564] on button "Next Day" at bounding box center [1337, 573] width 142 height 46
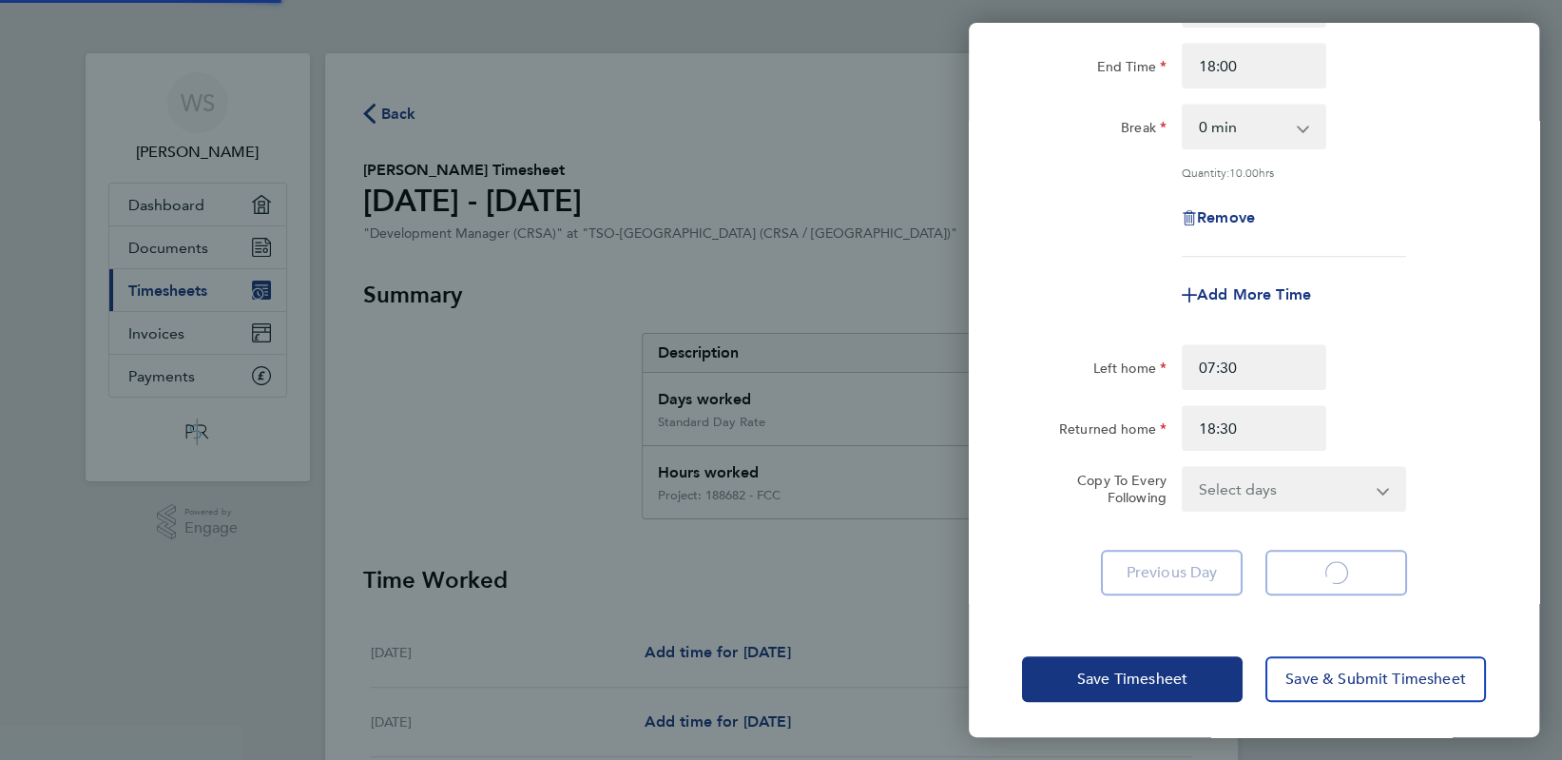
select select "1"
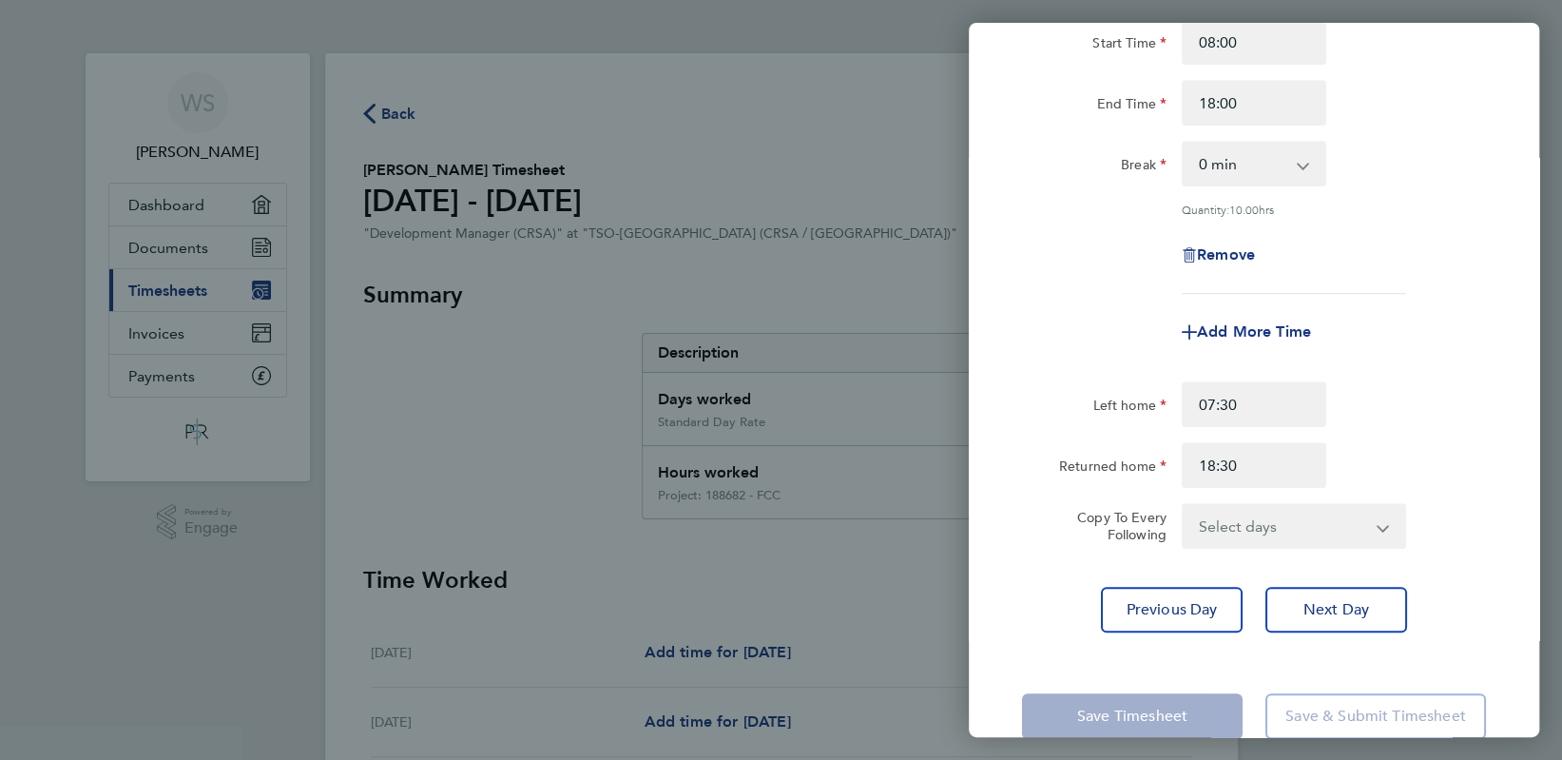
scroll to position [628, 0]
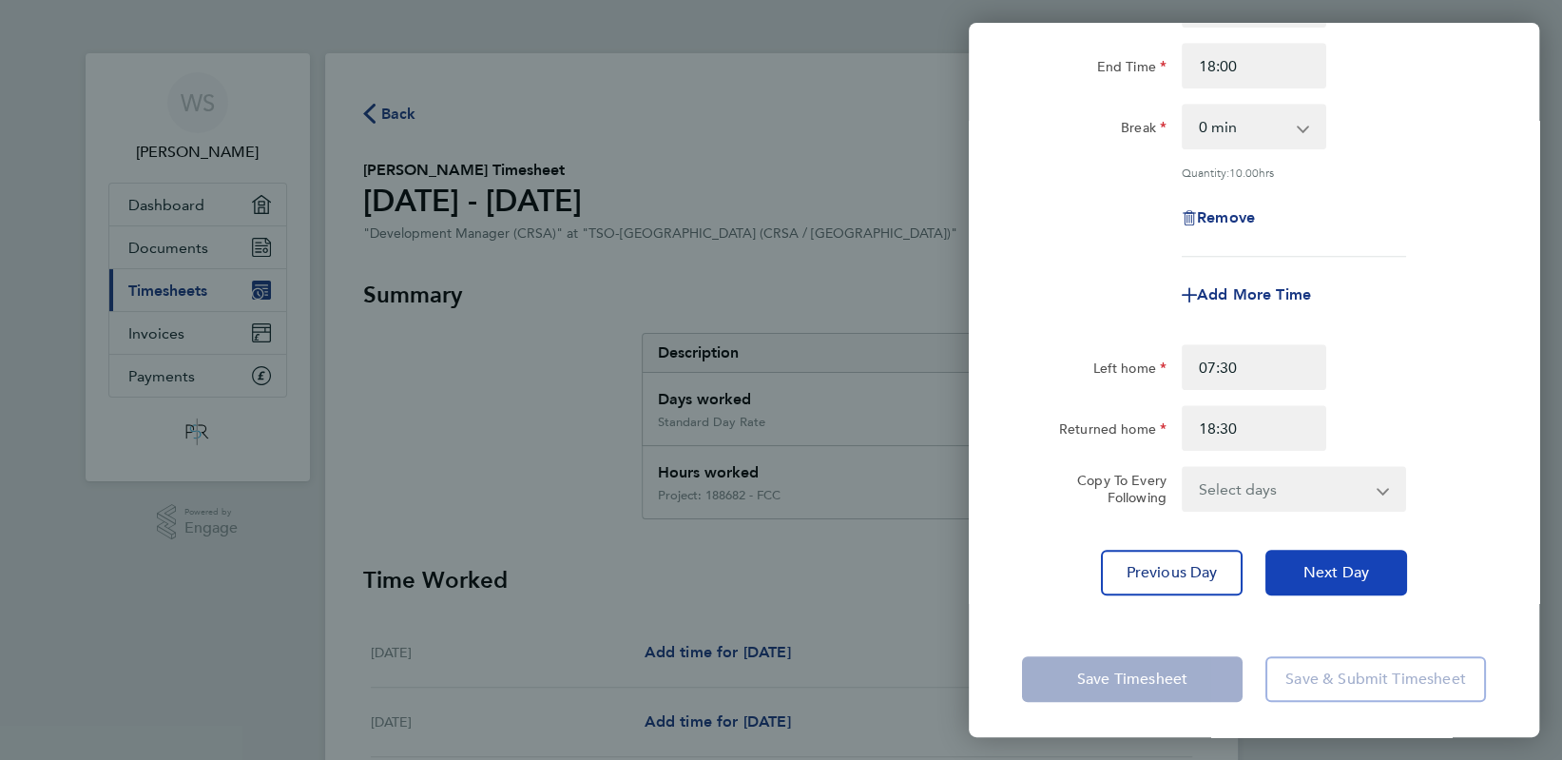
click at [1354, 563] on span "Next Day" at bounding box center [1337, 572] width 66 height 19
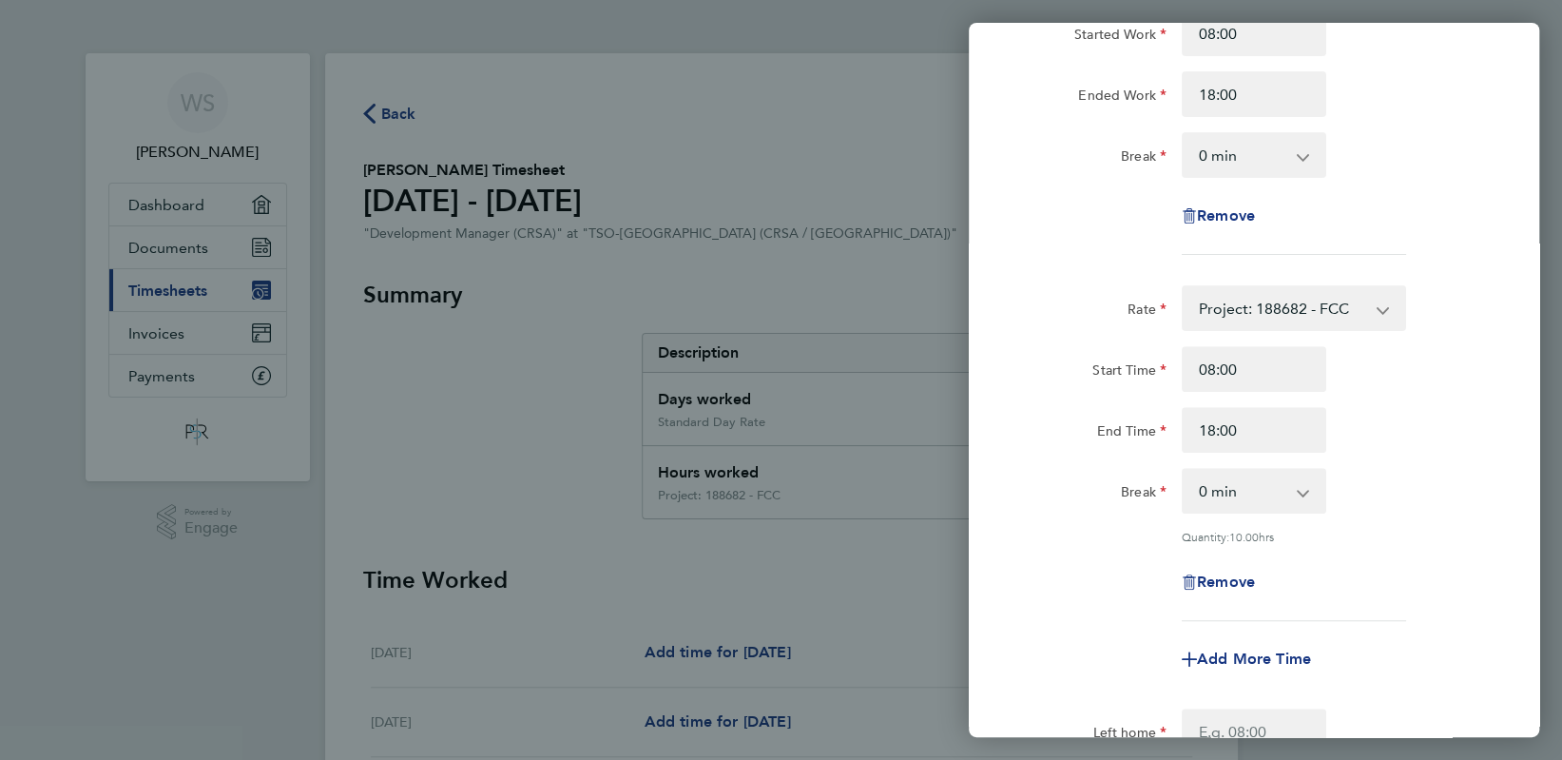
select select "60"
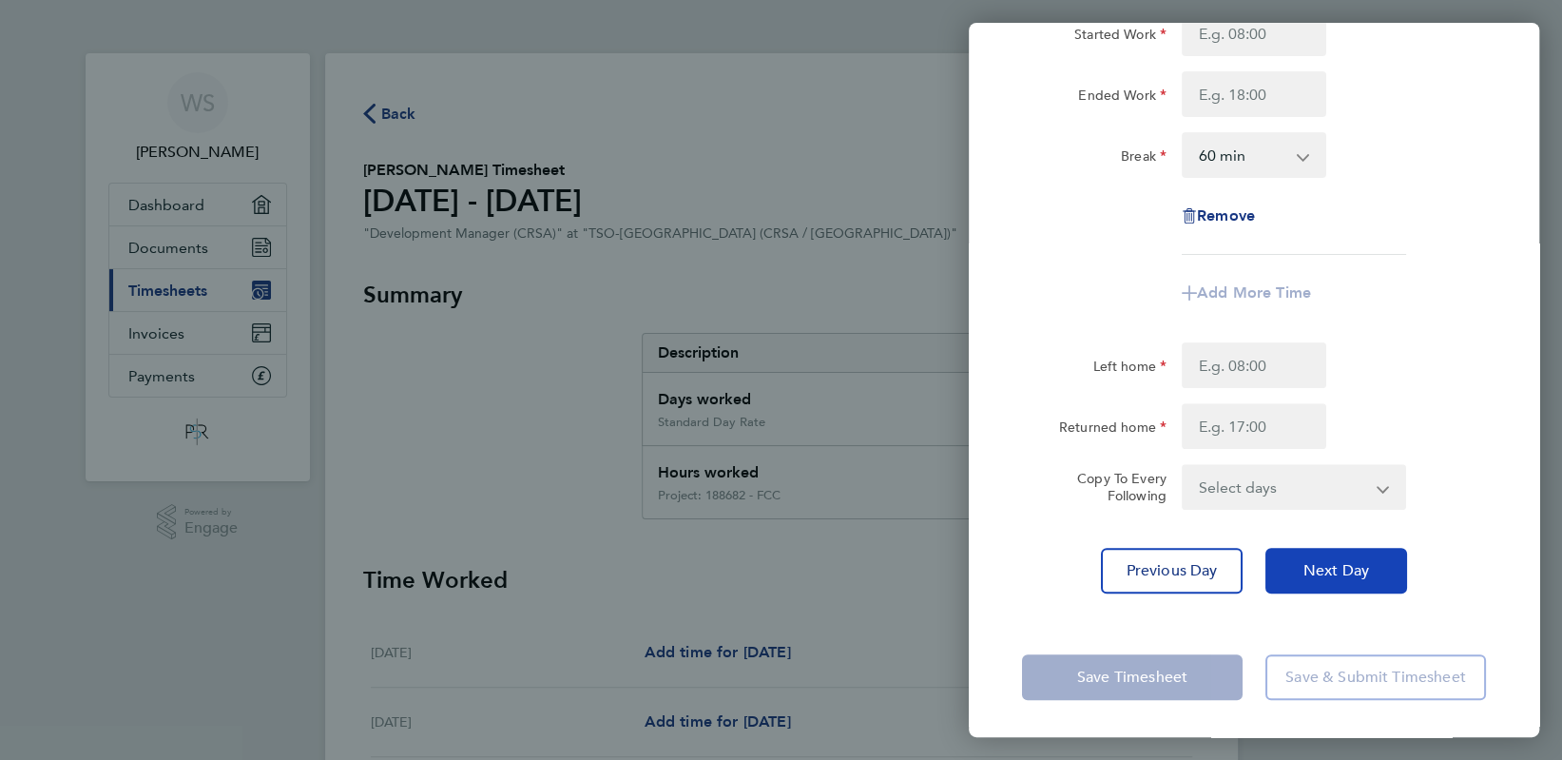
scroll to position [0, 0]
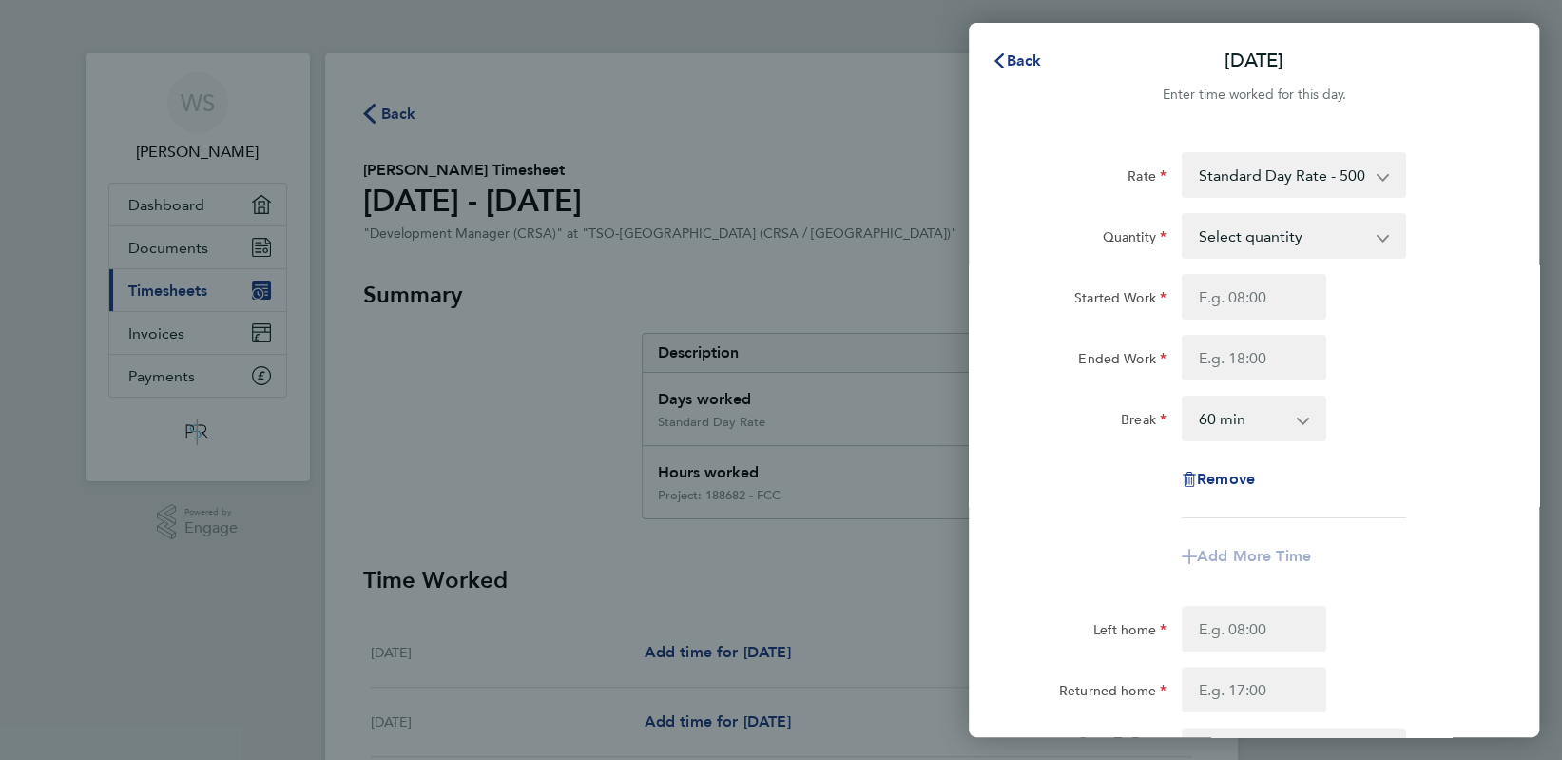
click at [1311, 190] on select "Standard Day Rate - 500.00 Project: 182907 - MCJ Reinstatement Project: 188682 …" at bounding box center [1283, 175] width 198 height 42
click at [1474, 160] on div "Rate Standard Day Rate - 500.00 Project: 182907 - MCJ Reinstatement Project: 18…" at bounding box center [1254, 175] width 479 height 46
click at [1335, 224] on select "Select quantity 0.5 1" at bounding box center [1283, 236] width 198 height 42
select select "1"
click at [1184, 215] on select "Select quantity 0.5 1" at bounding box center [1283, 236] width 198 height 42
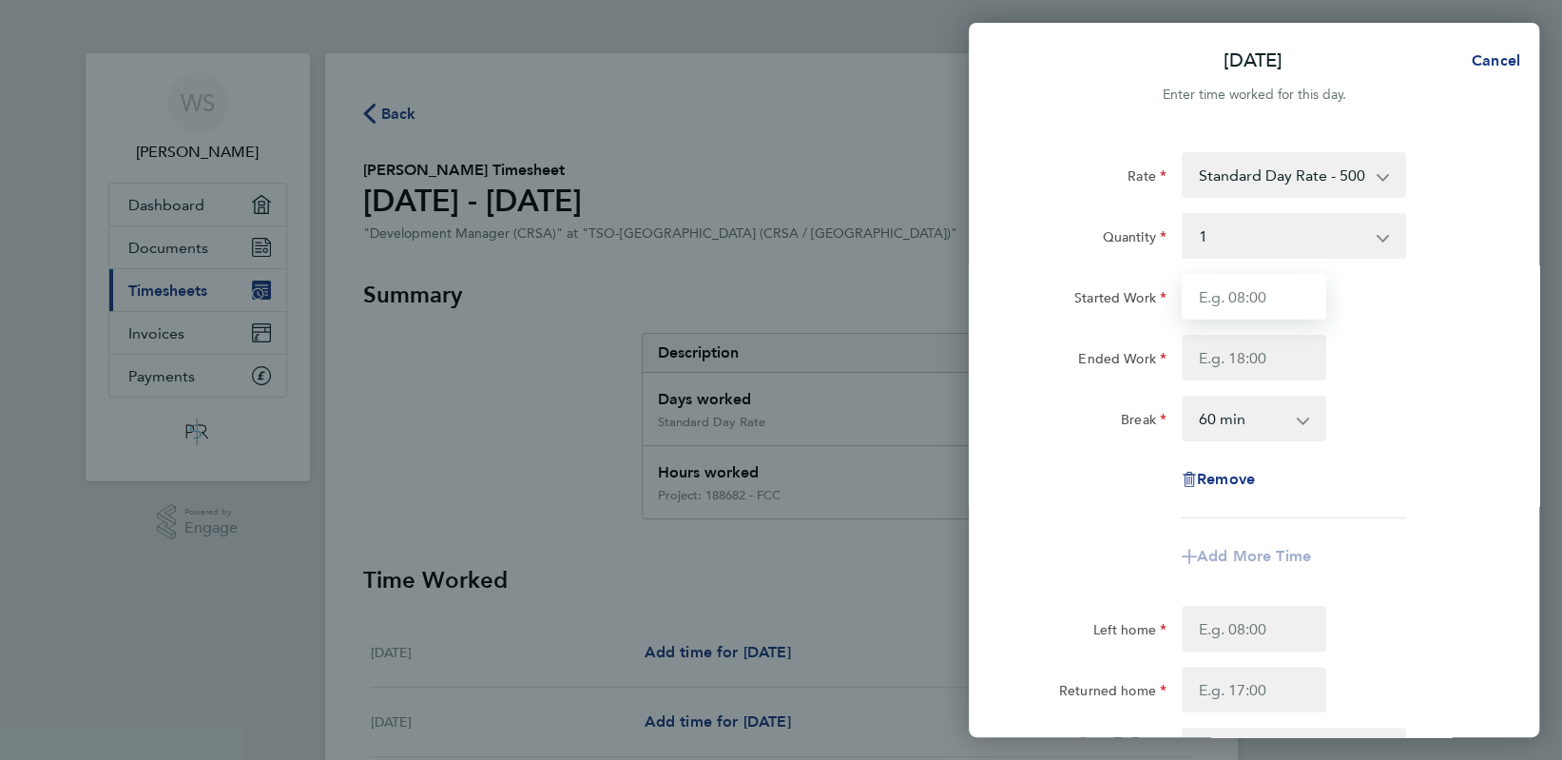
click at [1285, 288] on input "Started Work" at bounding box center [1254, 297] width 145 height 46
type input "08:00"
type input "18:00"
type input "07:30"
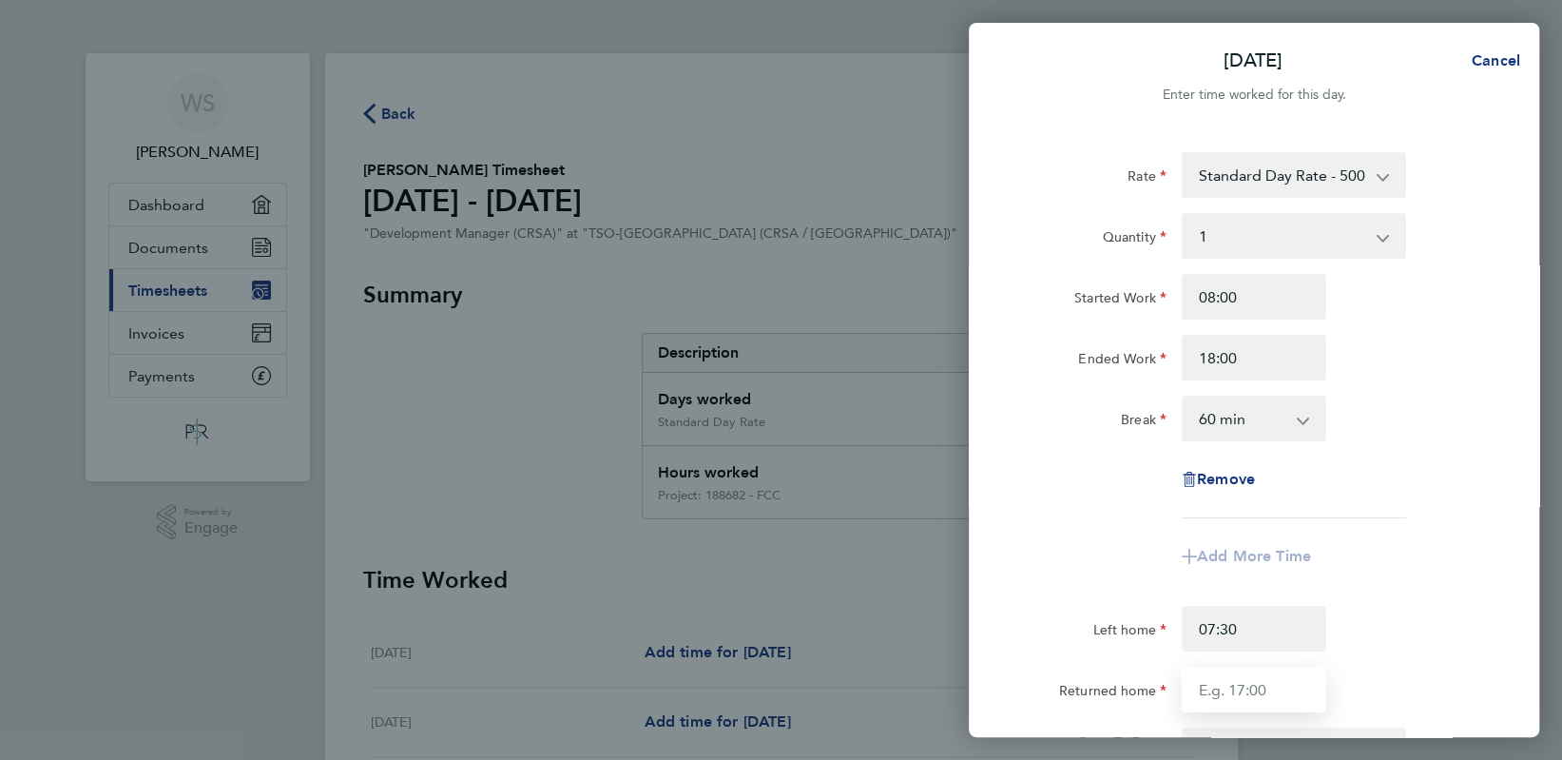
type input "18:30"
click at [1269, 424] on select "0 min 15 min 30 min 45 min 60 min 75 min 90 min" at bounding box center [1243, 418] width 118 height 42
select select "0"
click at [1184, 397] on select "0 min 15 min 30 min 45 min 60 min 75 min 90 min" at bounding box center [1243, 418] width 118 height 42
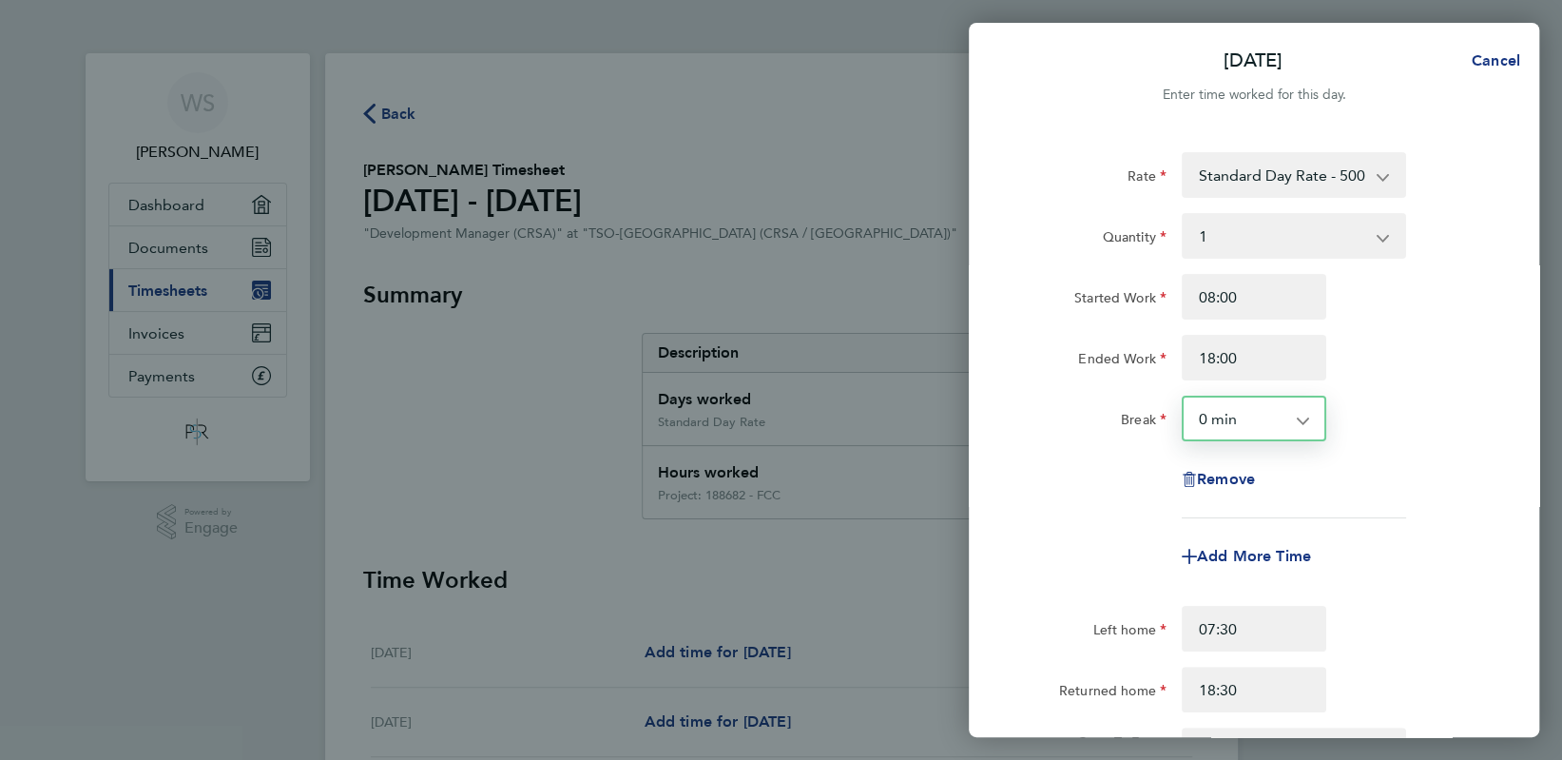
click at [1402, 485] on div "Remove" at bounding box center [1254, 479] width 479 height 46
click at [1287, 555] on span "Add More Time" at bounding box center [1254, 556] width 114 height 18
select select "null"
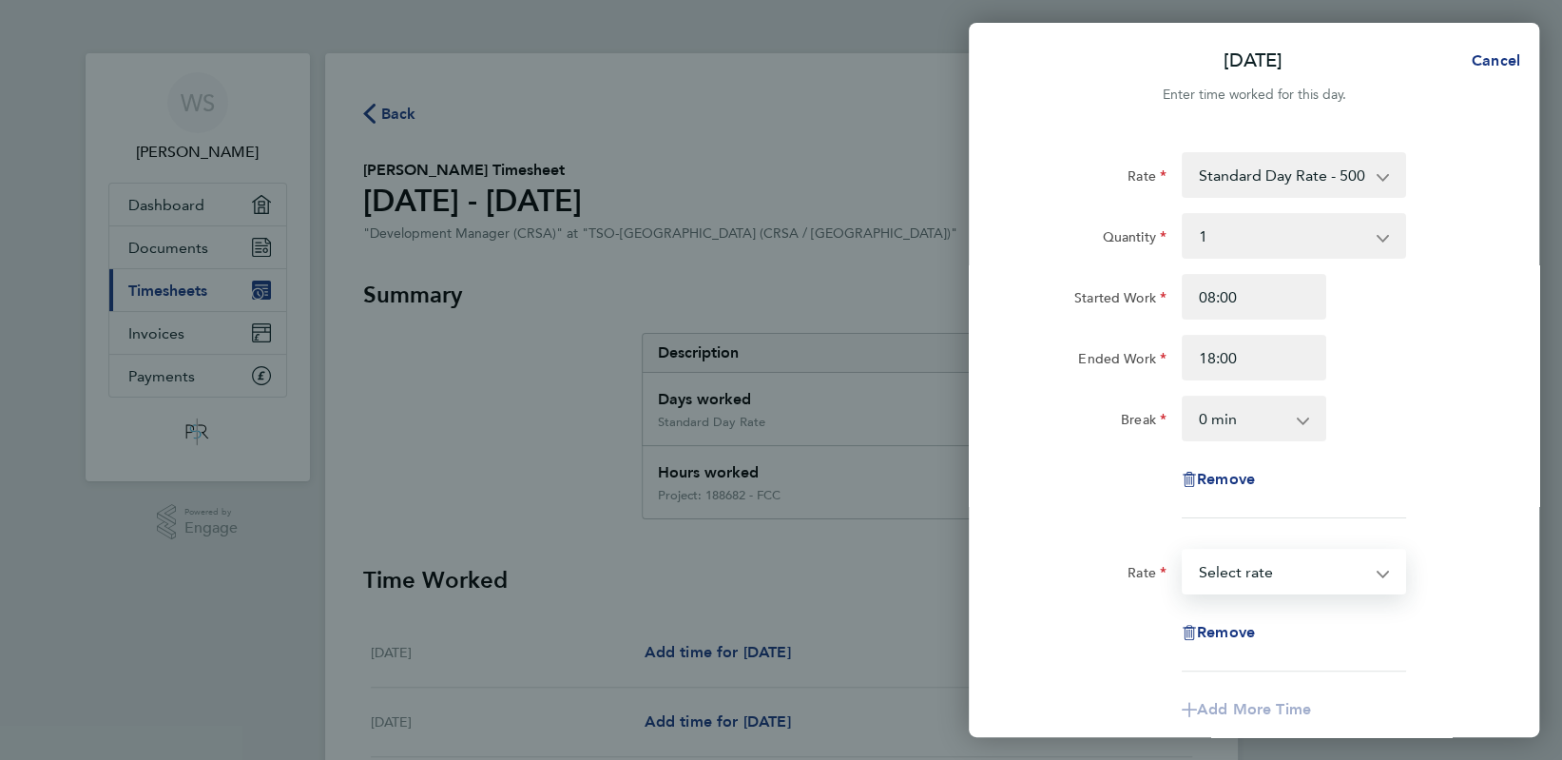
click at [1287, 567] on select "Project: 182907 - MCJ Reinstatement Project: 188682 - FCC Project: 182484 - Cop…" at bounding box center [1283, 572] width 198 height 42
select select "60"
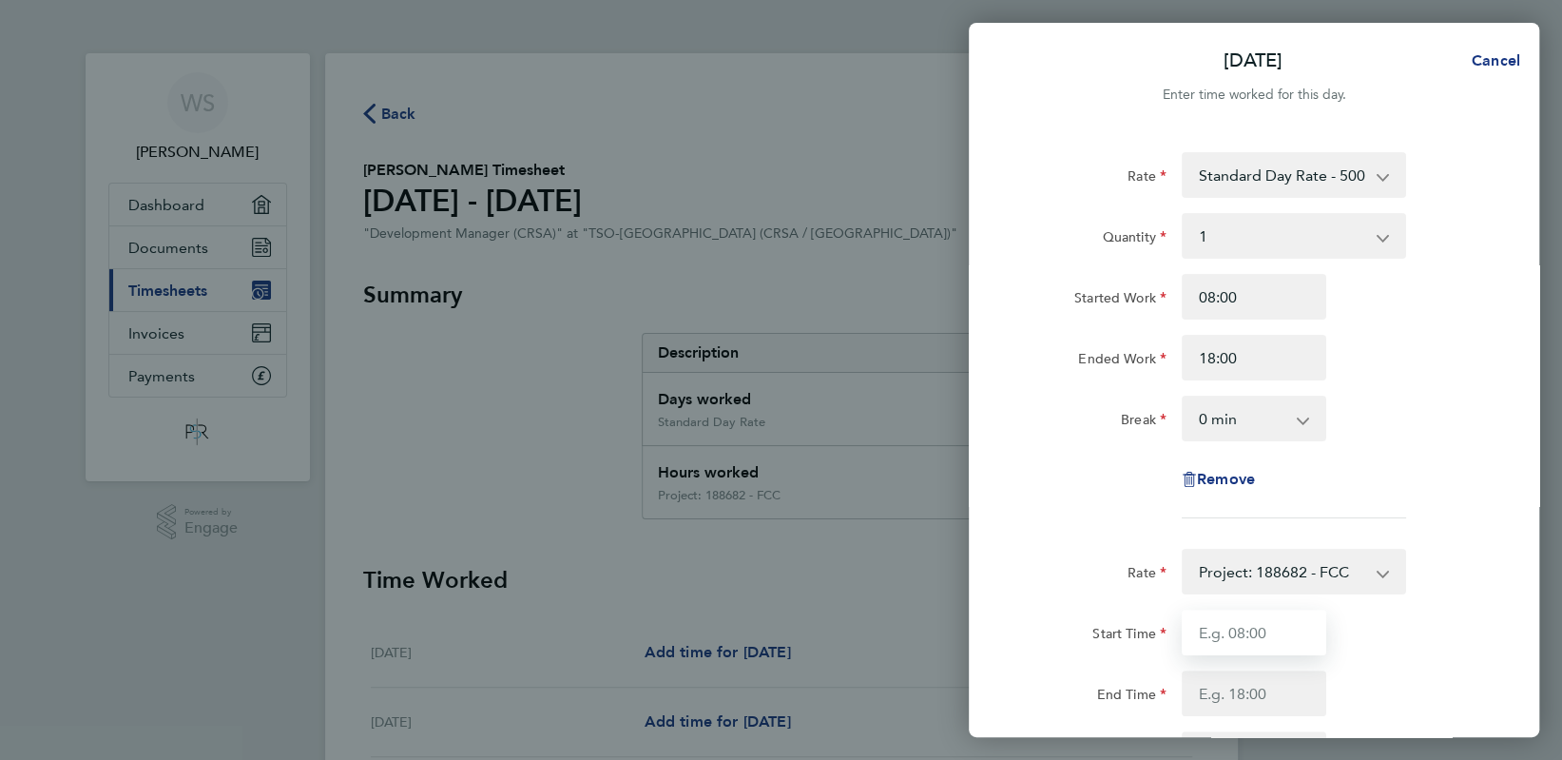
click at [1243, 650] on input "Start Time" at bounding box center [1254, 632] width 145 height 46
type input "08:00"
type input "18:00"
click at [1482, 452] on div "Rate Standard Day Rate - 500.00 Project: 182907 - MCJ Reinstatement Project: 18…" at bounding box center [1254, 335] width 464 height 366
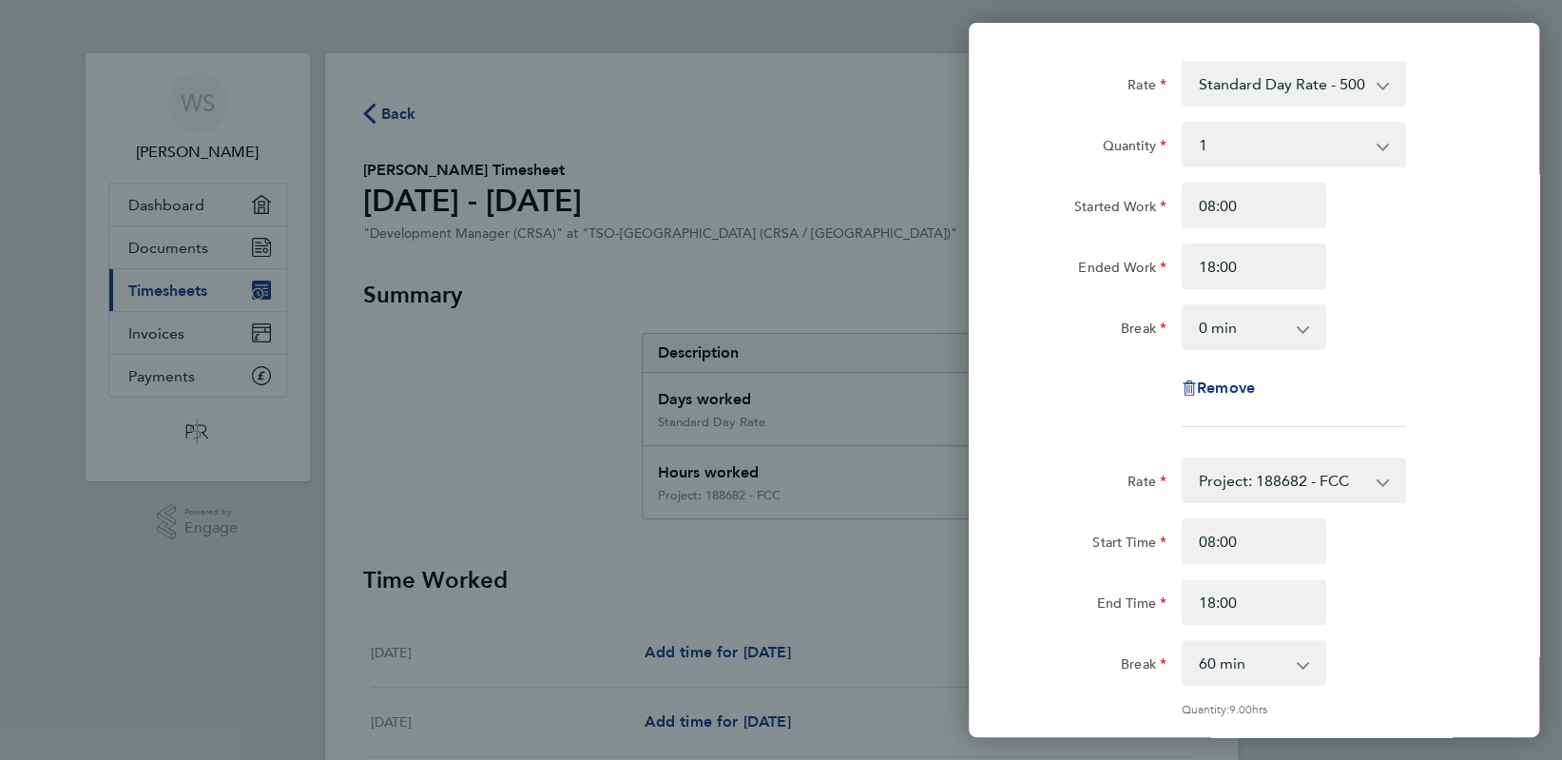
scroll to position [126, 0]
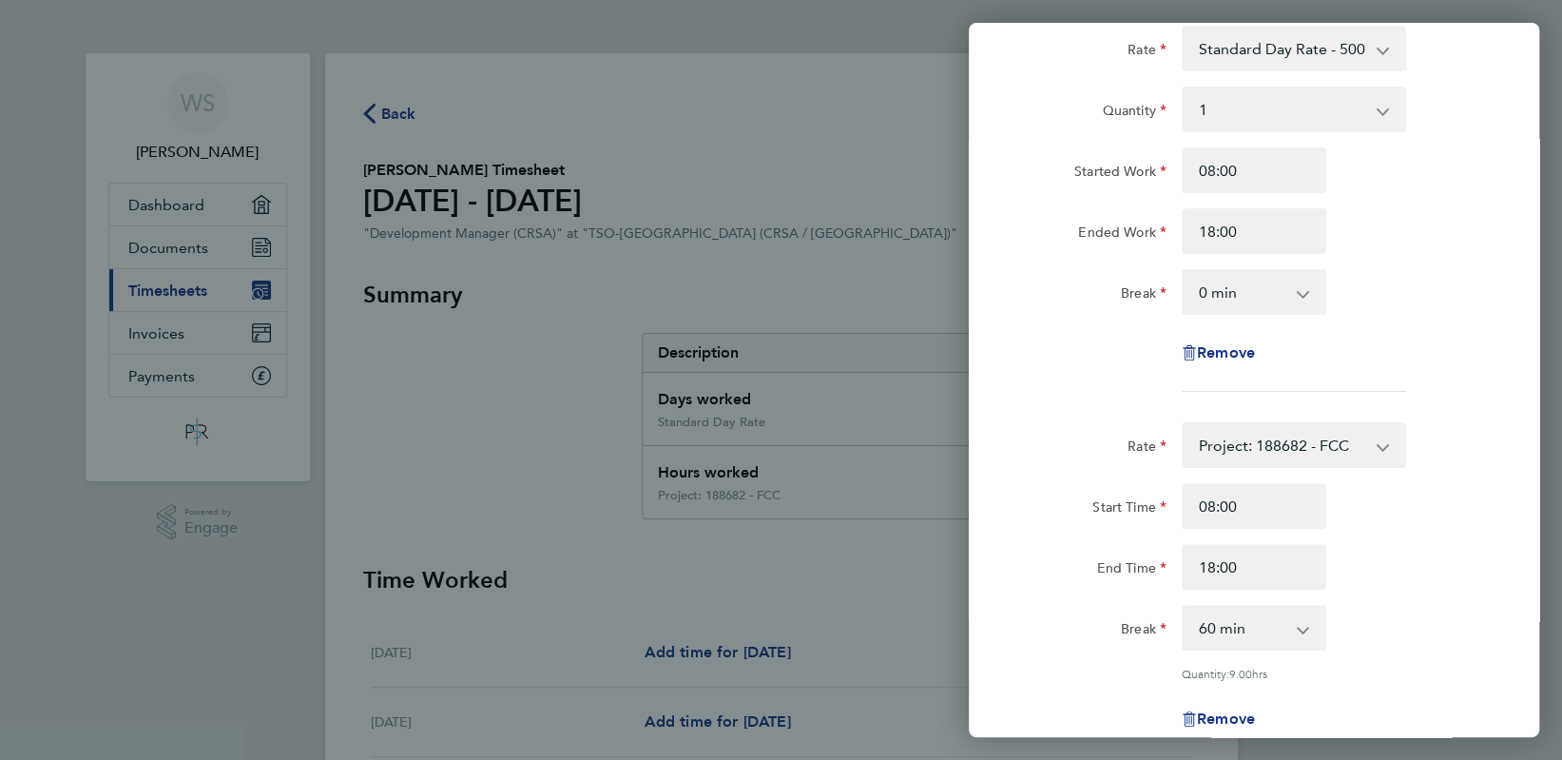
click at [1241, 626] on select "0 min 15 min 30 min 45 min 60 min 75 min 90 min" at bounding box center [1243, 628] width 118 height 42
select select "0"
click at [1184, 607] on select "0 min 15 min 30 min 45 min 60 min 75 min 90 min" at bounding box center [1243, 628] width 118 height 42
click at [1474, 557] on div "End Time 18:00" at bounding box center [1254, 567] width 479 height 46
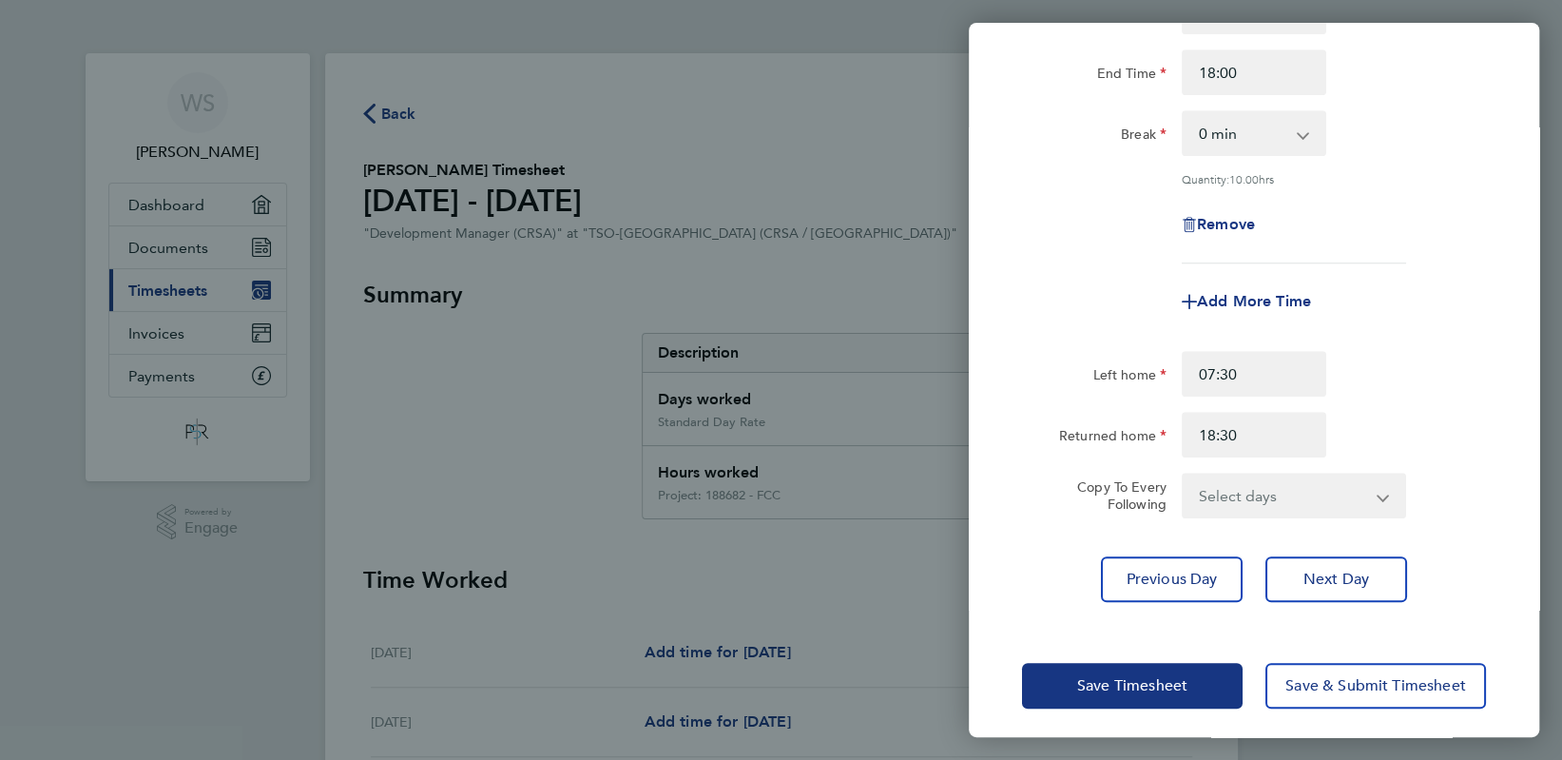
scroll to position [628, 0]
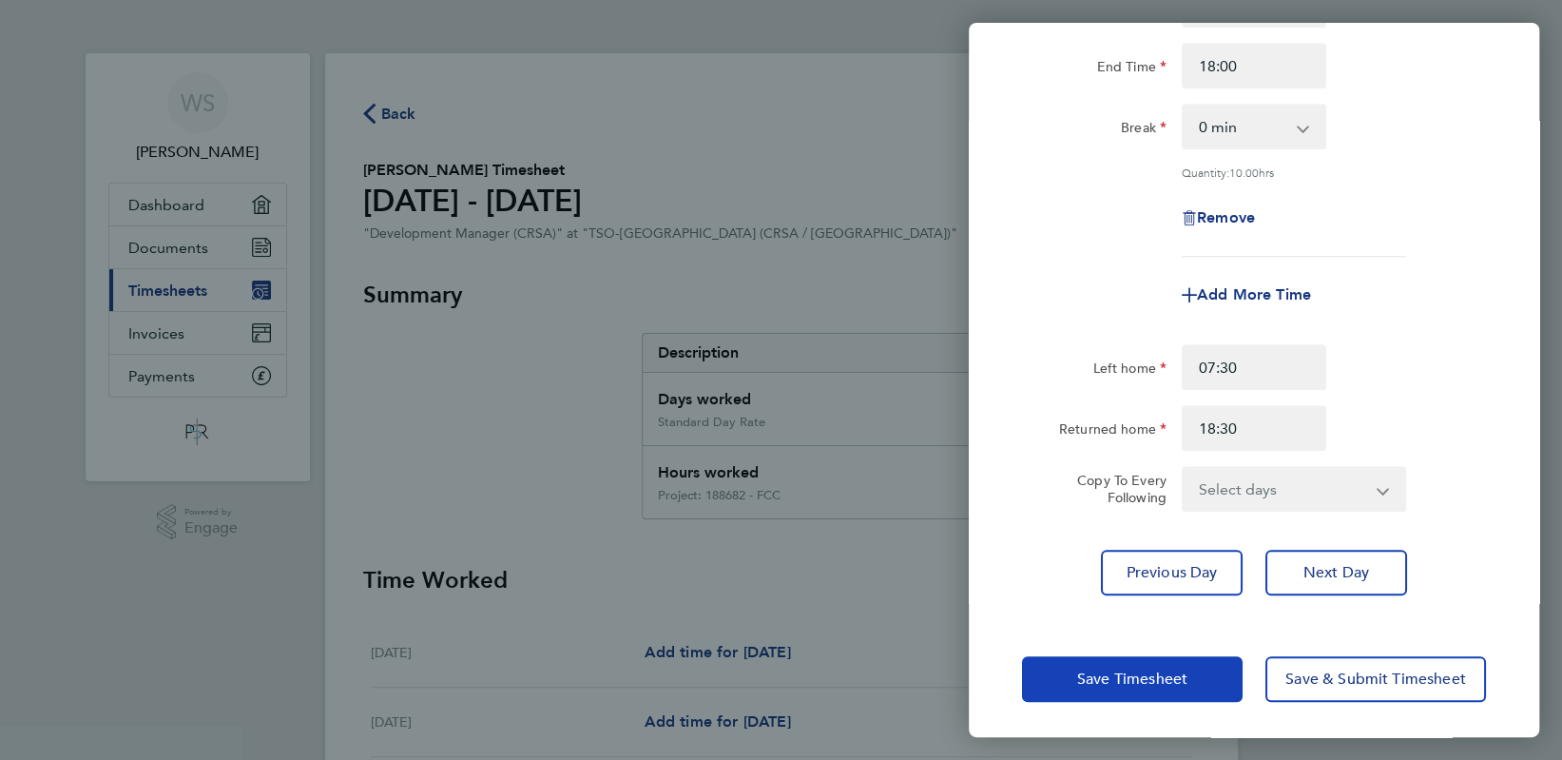
click at [1202, 671] on button "Save Timesheet" at bounding box center [1132, 679] width 221 height 46
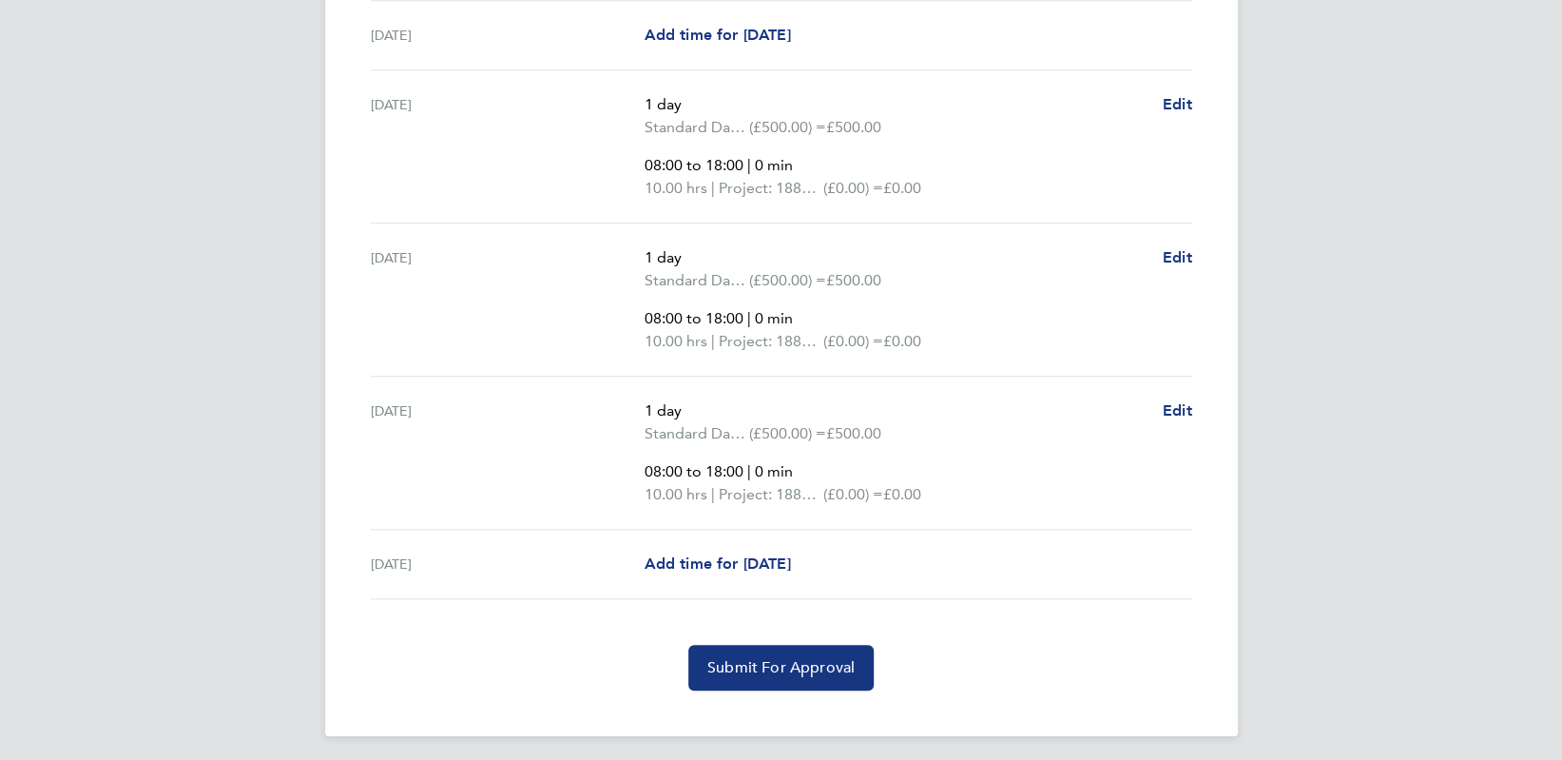
scroll to position [761, 0]
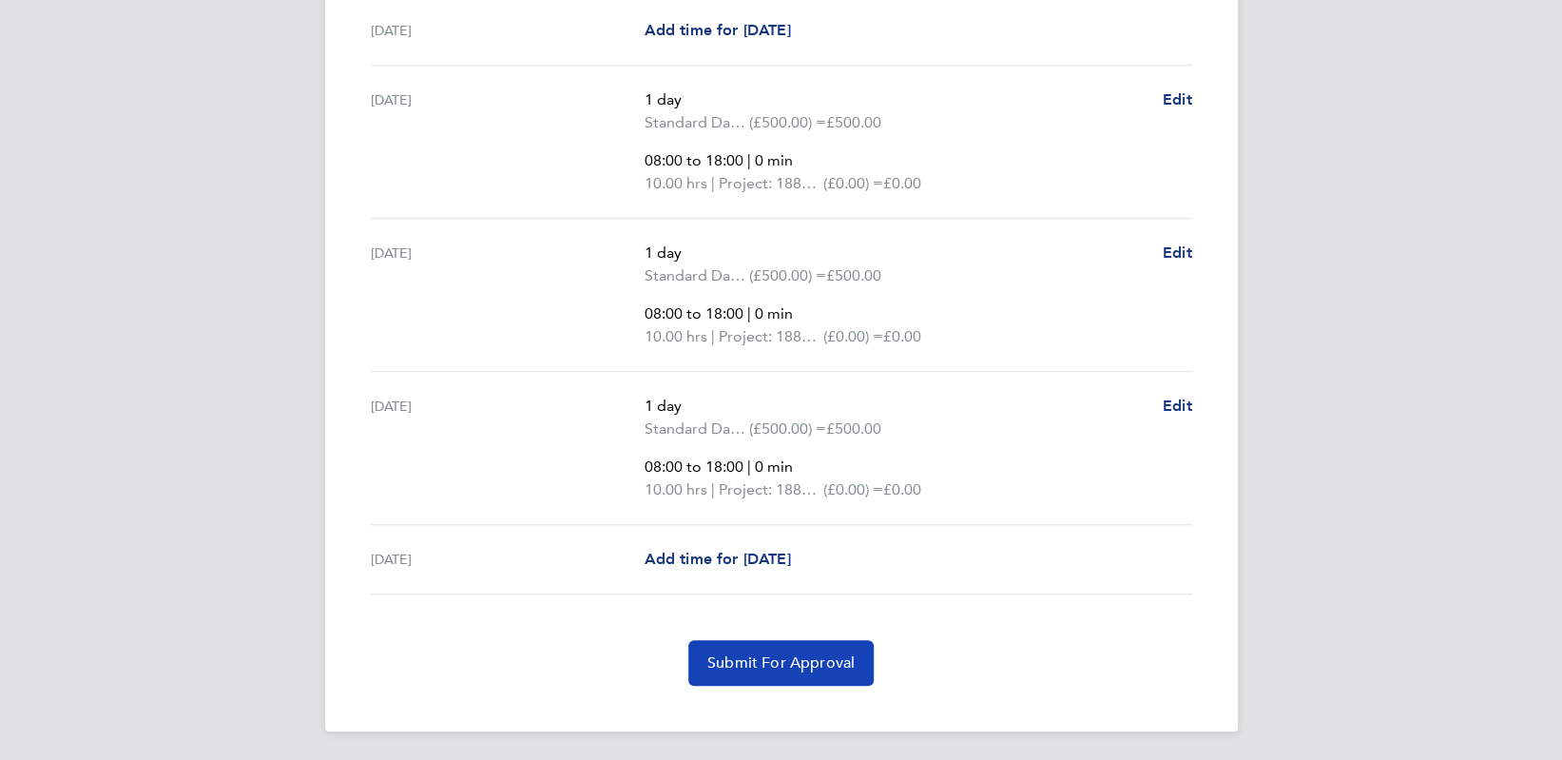
click at [800, 675] on button "Submit For Approval" at bounding box center [780, 663] width 185 height 46
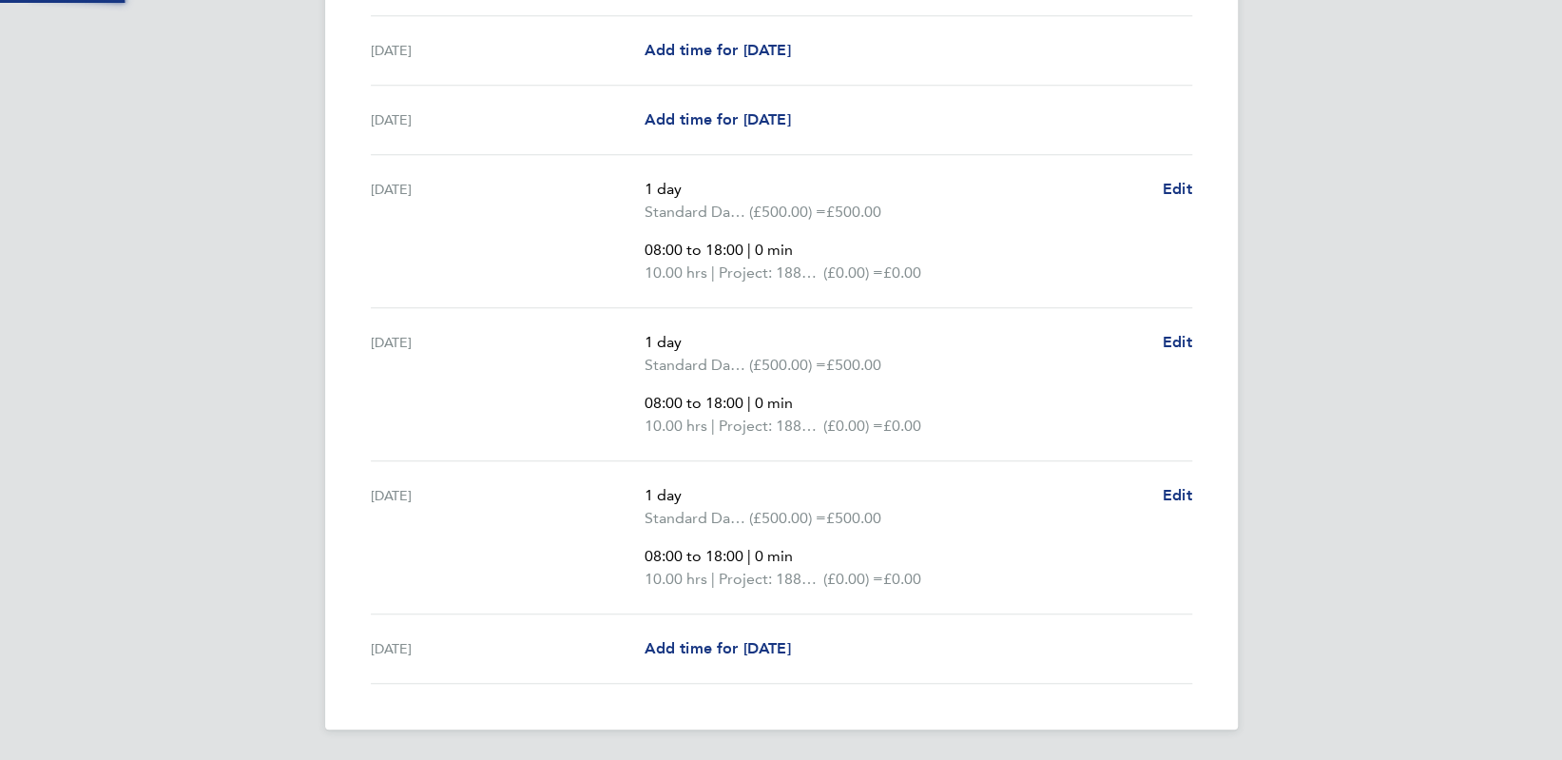
scroll to position [669, 0]
